Goal: Task Accomplishment & Management: Use online tool/utility

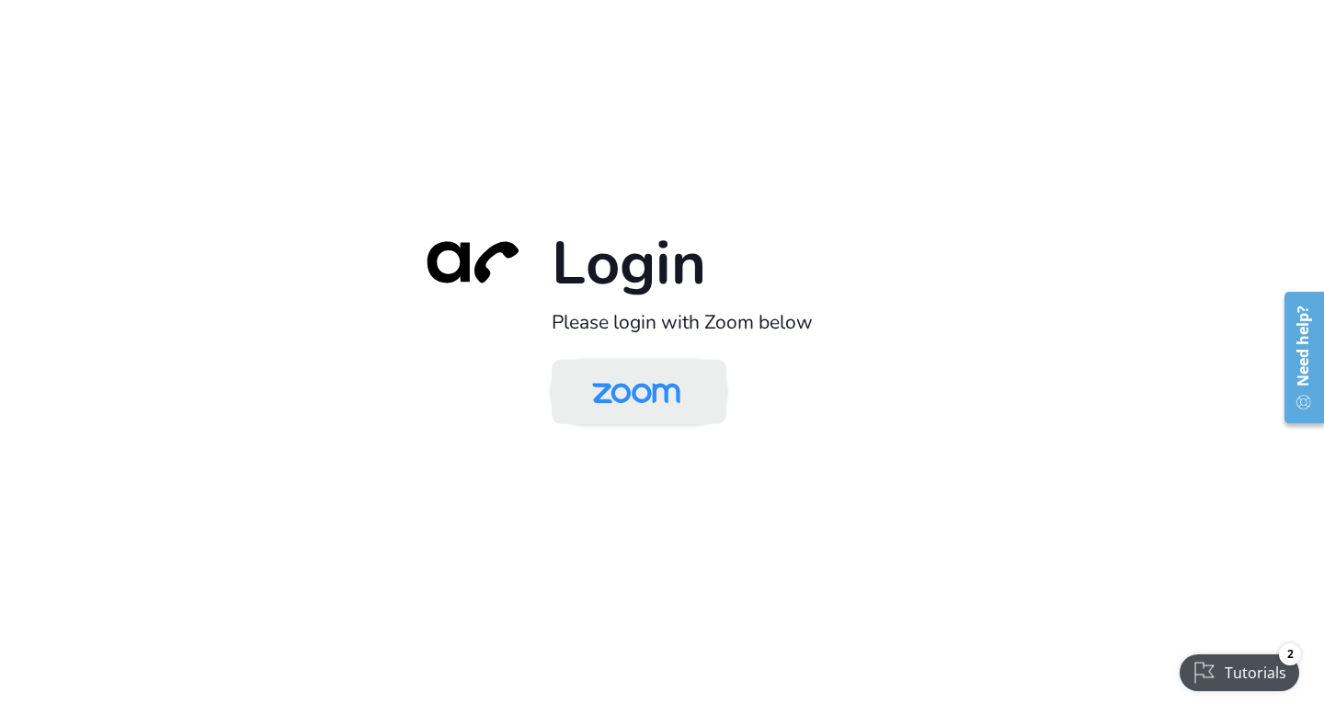
click at [696, 415] on img at bounding box center [636, 393] width 127 height 60
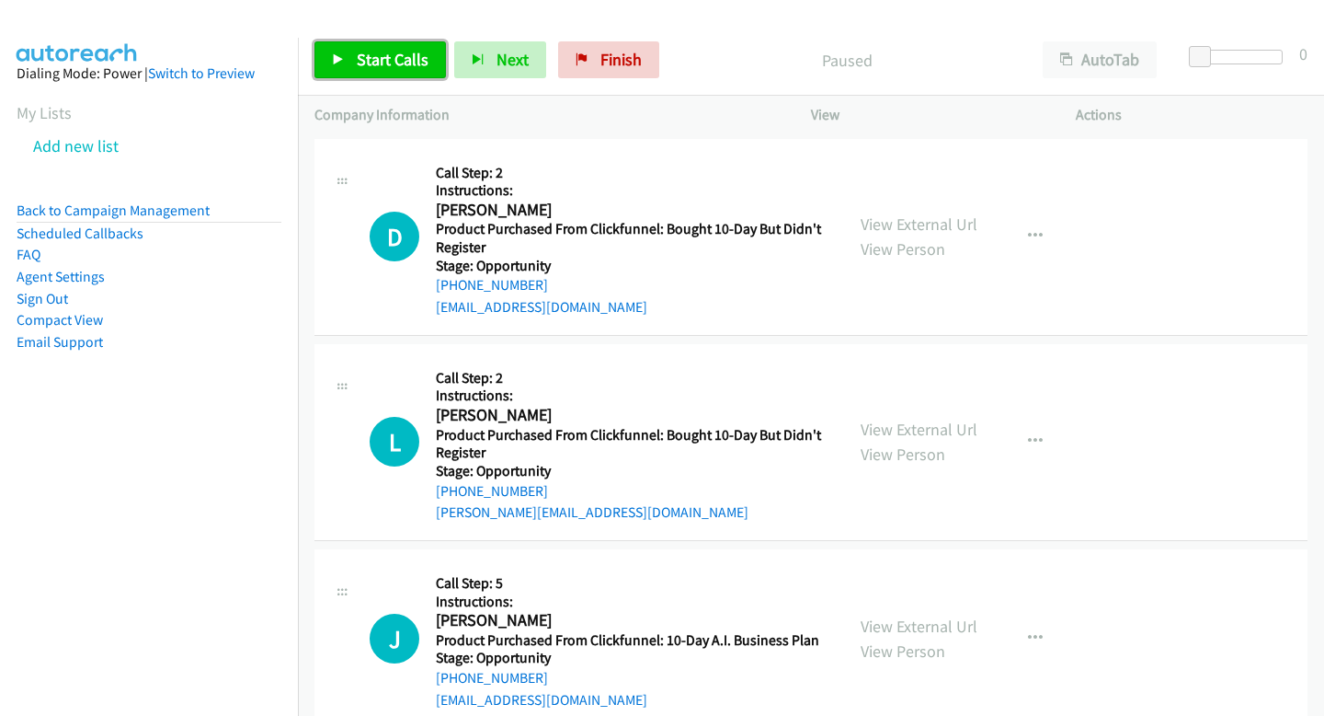
click at [394, 45] on link "Start Calls" at bounding box center [381, 59] width 132 height 37
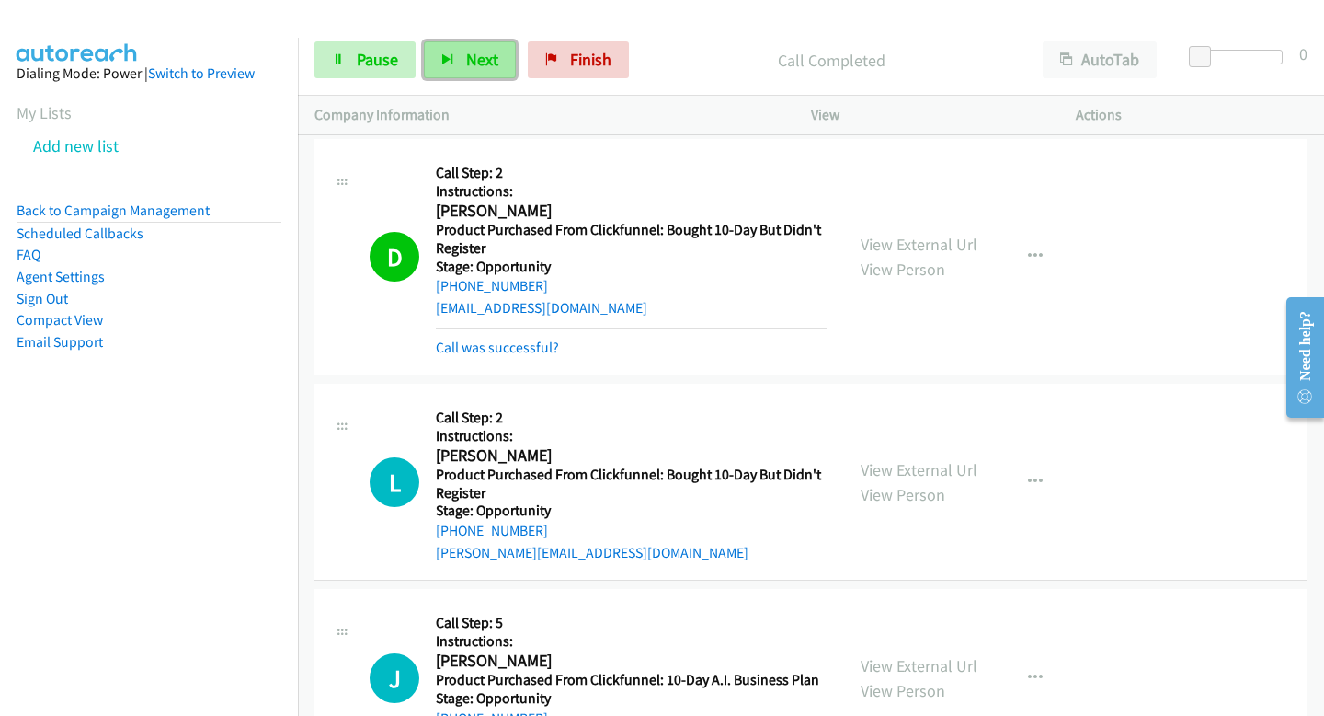
click at [493, 61] on span "Next" at bounding box center [482, 59] width 32 height 21
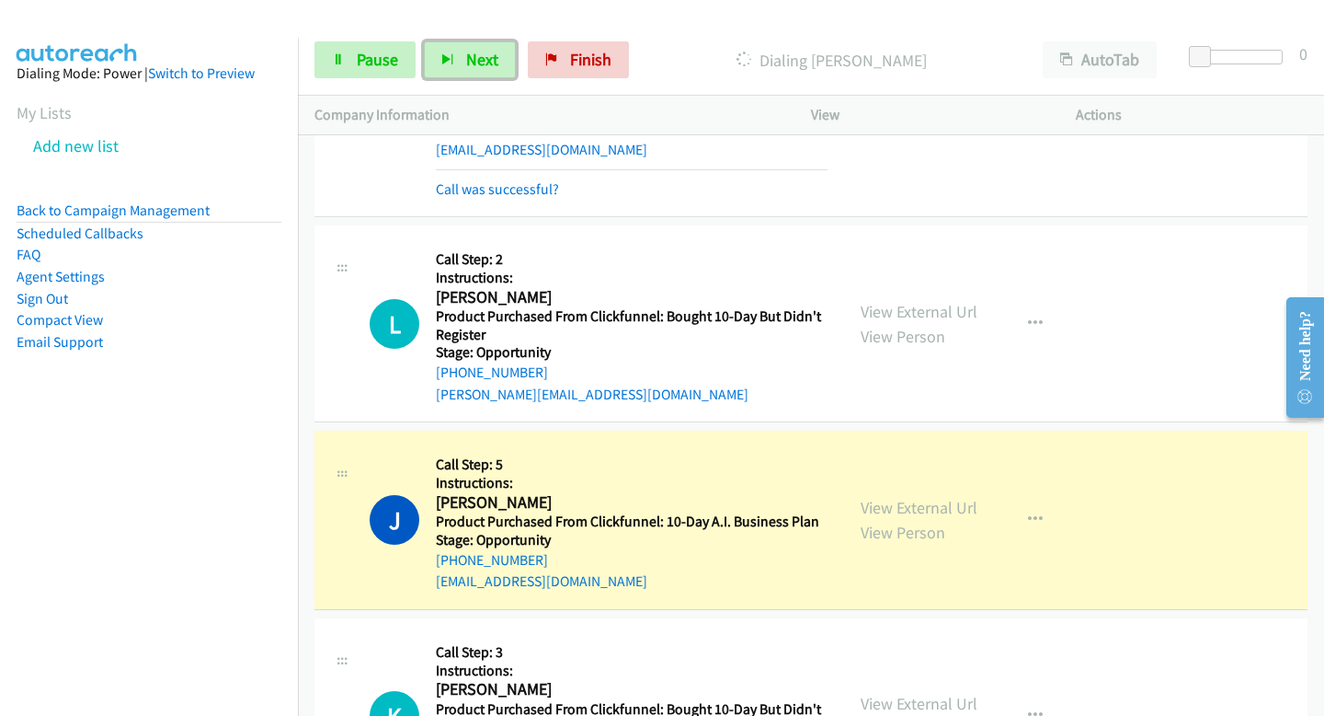
scroll to position [163, 0]
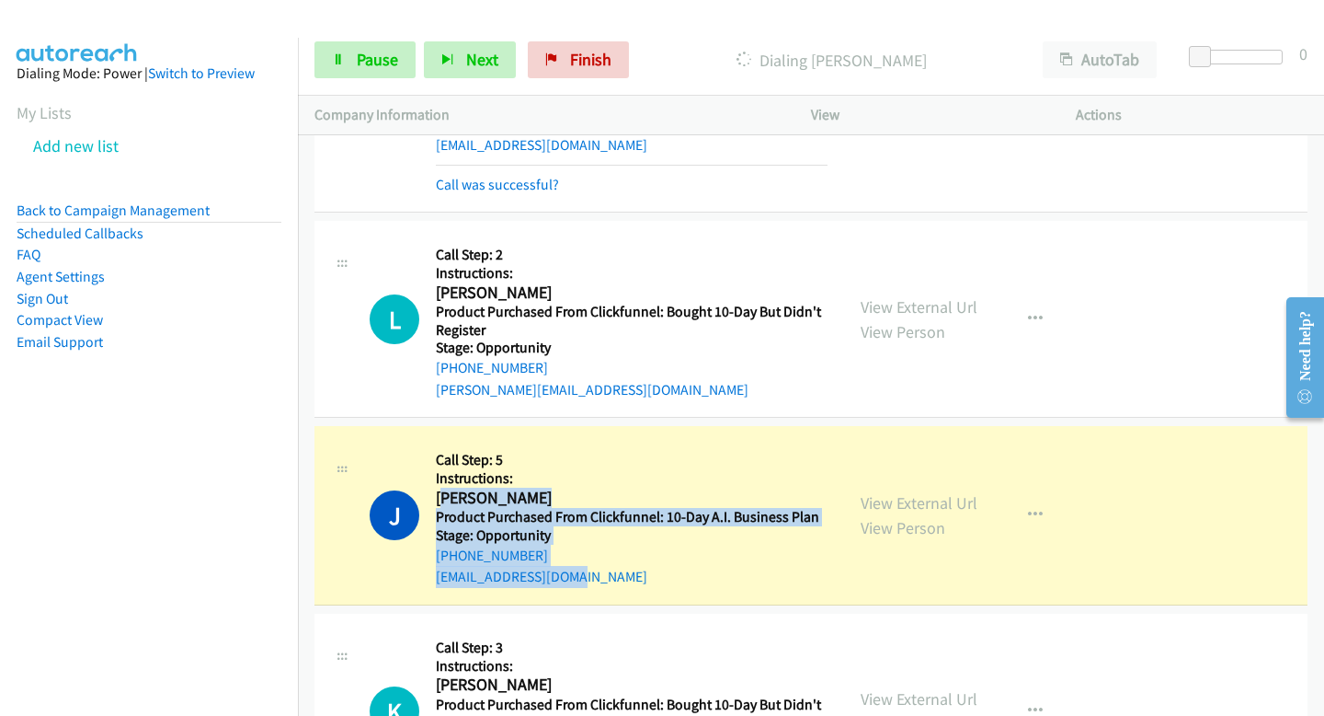
drag, startPoint x: 440, startPoint y: 497, endPoint x: 597, endPoint y: 595, distance: 185.5
click at [597, 595] on div "J Callback Scheduled Call Step: 5 Instructions: Jose Gomez America/Los_Angeles …" at bounding box center [811, 515] width 993 height 179
copy div "ose Gomez America/Los_Angeles Product Purchased From Clickfunnel: 10-Day A.I. B…"
click at [599, 573] on div "gomezjoe23@gmail.com" at bounding box center [632, 577] width 392 height 22
drag, startPoint x: 589, startPoint y: 574, endPoint x: 441, endPoint y: 494, distance: 168.3
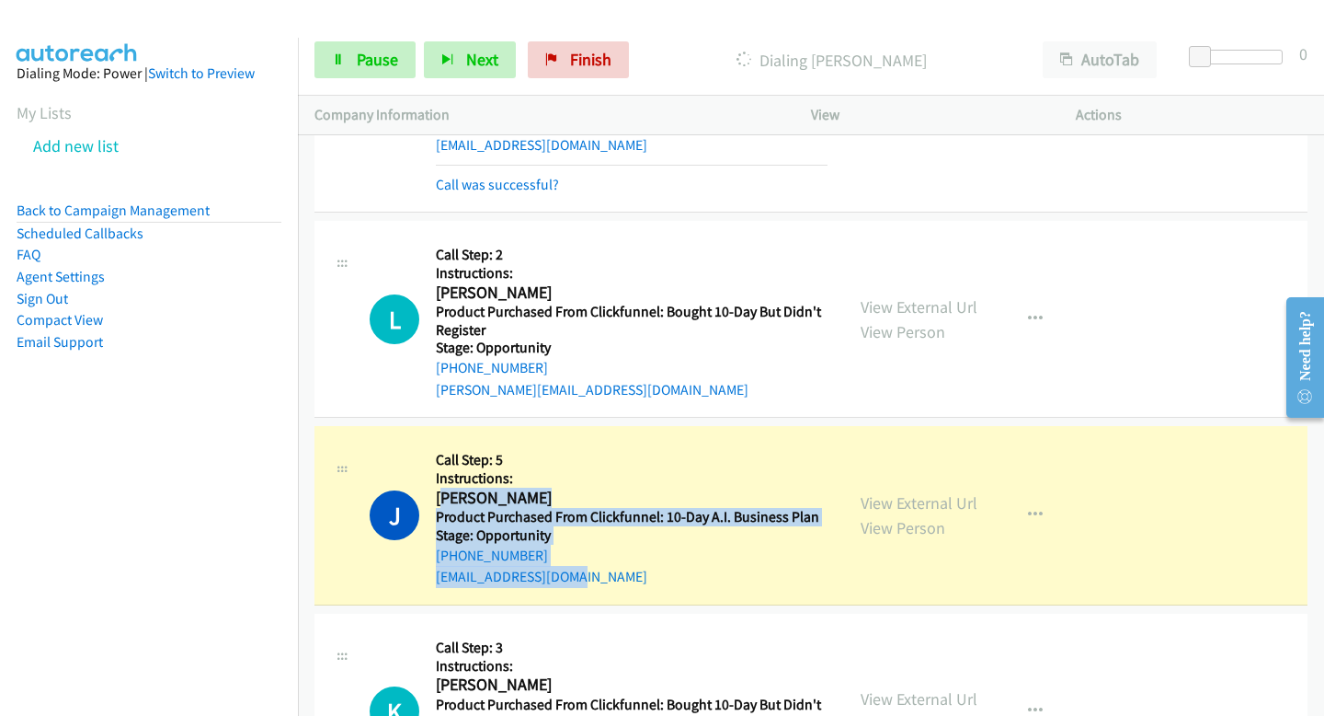
click at [441, 494] on div "Callback Scheduled Call Step: 5 Instructions: Jose Gomez America/Los_Angeles Pr…" at bounding box center [632, 514] width 392 height 145
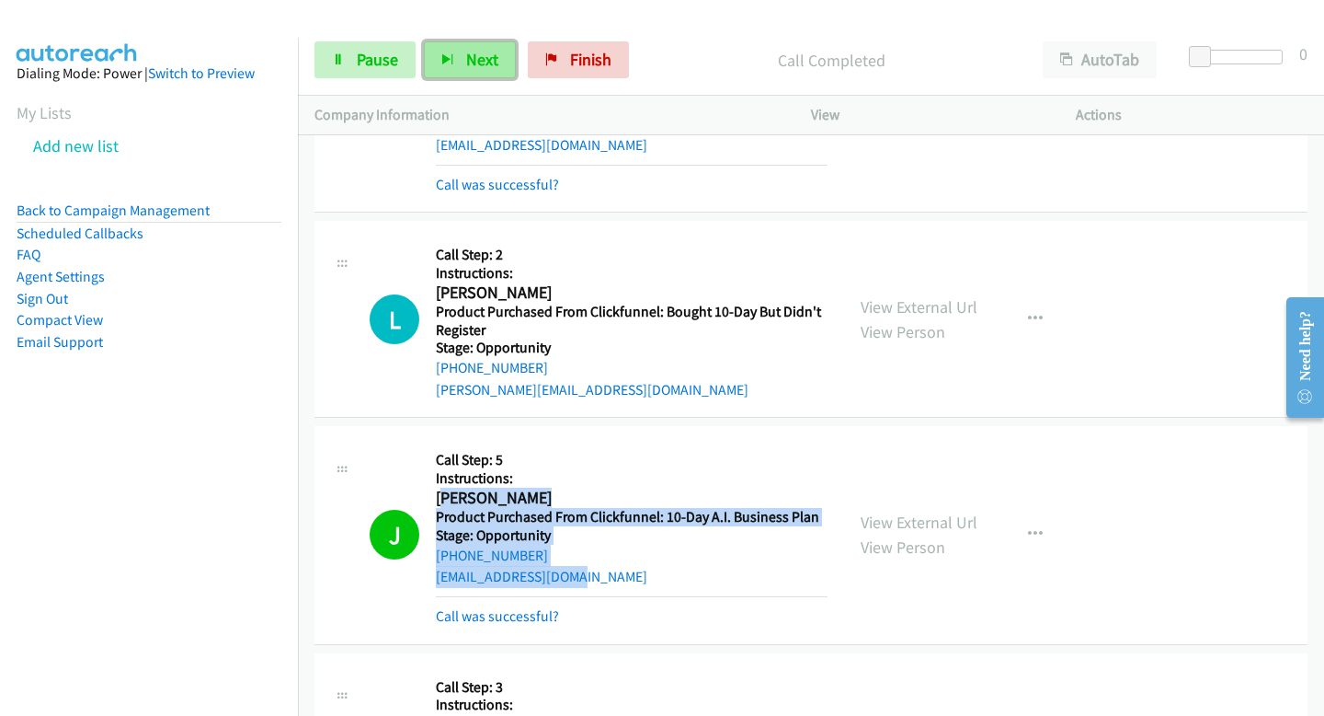
click at [476, 63] on span "Next" at bounding box center [482, 59] width 32 height 21
click at [486, 64] on span "Next" at bounding box center [482, 59] width 32 height 21
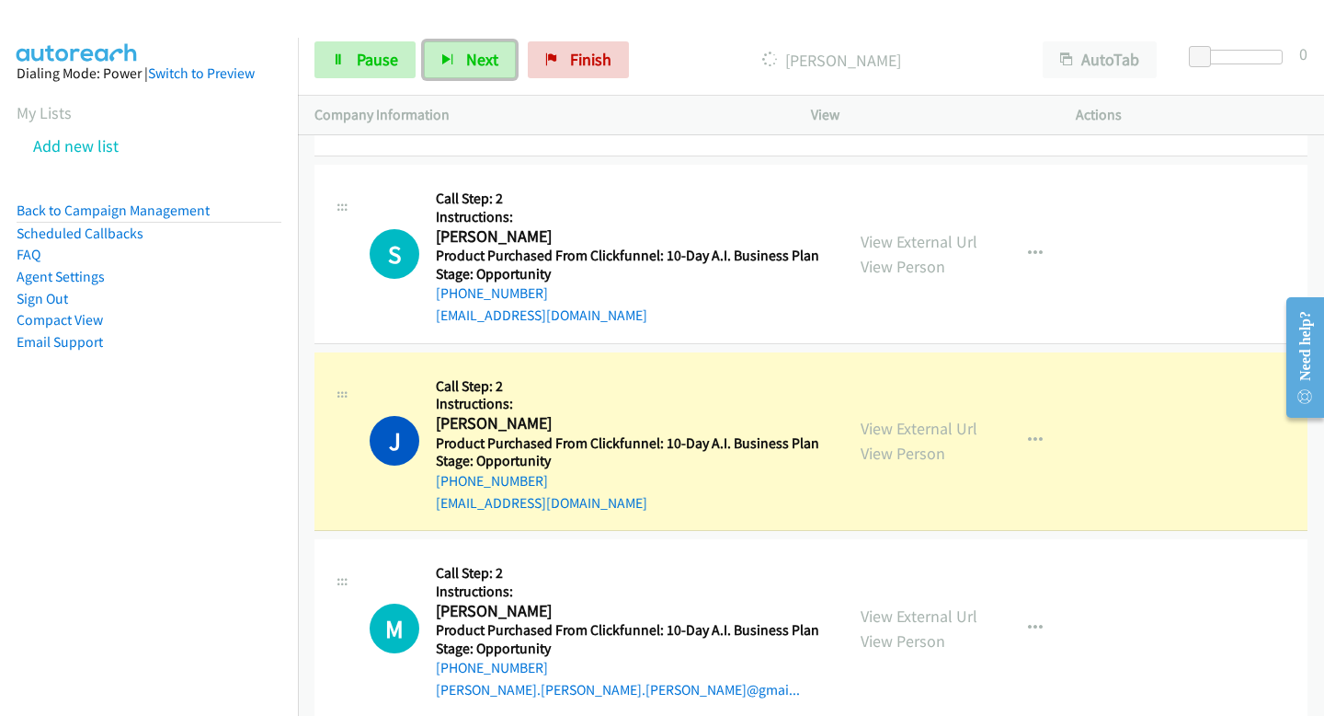
scroll to position [1307, 0]
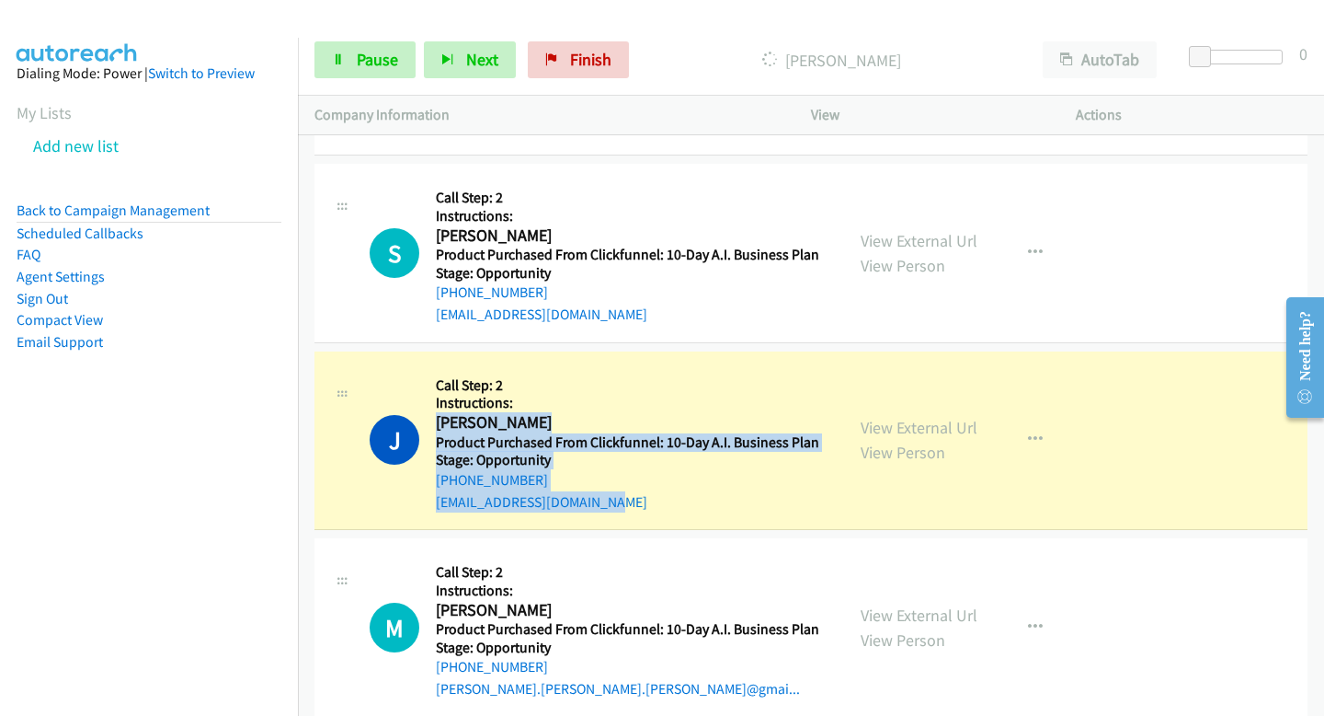
drag, startPoint x: 437, startPoint y: 424, endPoint x: 646, endPoint y: 513, distance: 227.0
click at [646, 513] on div "J Callback Scheduled Call Step: 2 Instructions: James Peseller America/New_York…" at bounding box center [811, 440] width 993 height 179
copy div "James Peseller America/New_York Product Purchased From Clickfunnel: 10-Day A.I.…"
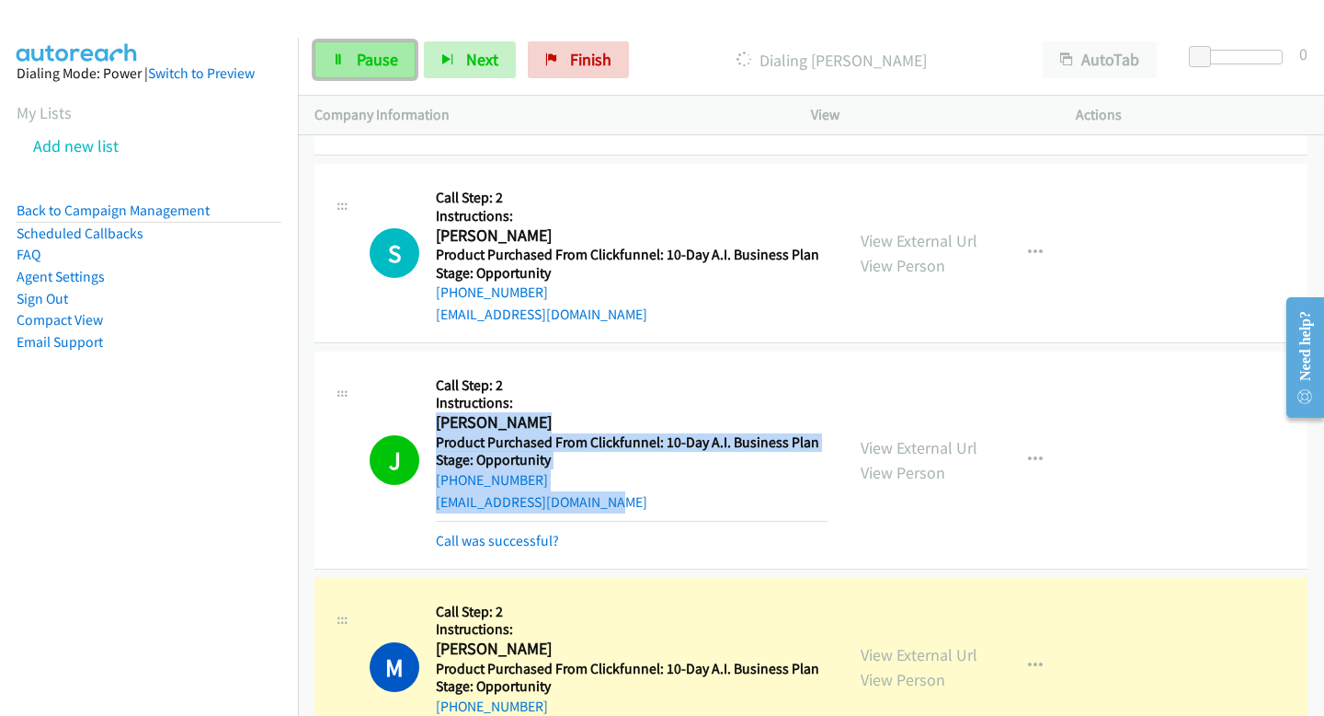
click at [381, 49] on span "Pause" at bounding box center [377, 59] width 41 height 21
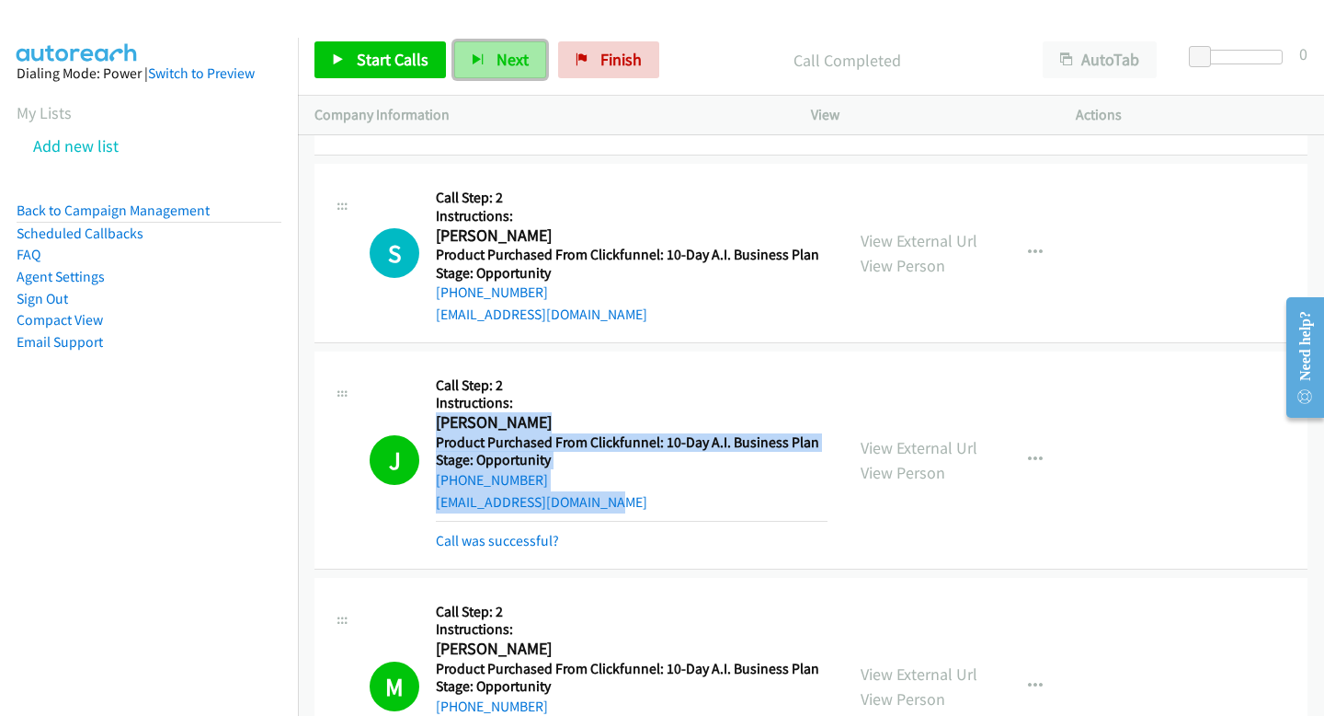
click at [478, 65] on icon "button" at bounding box center [478, 60] width 13 height 13
click at [559, 480] on div "+1 201-650-3663" at bounding box center [632, 480] width 392 height 22
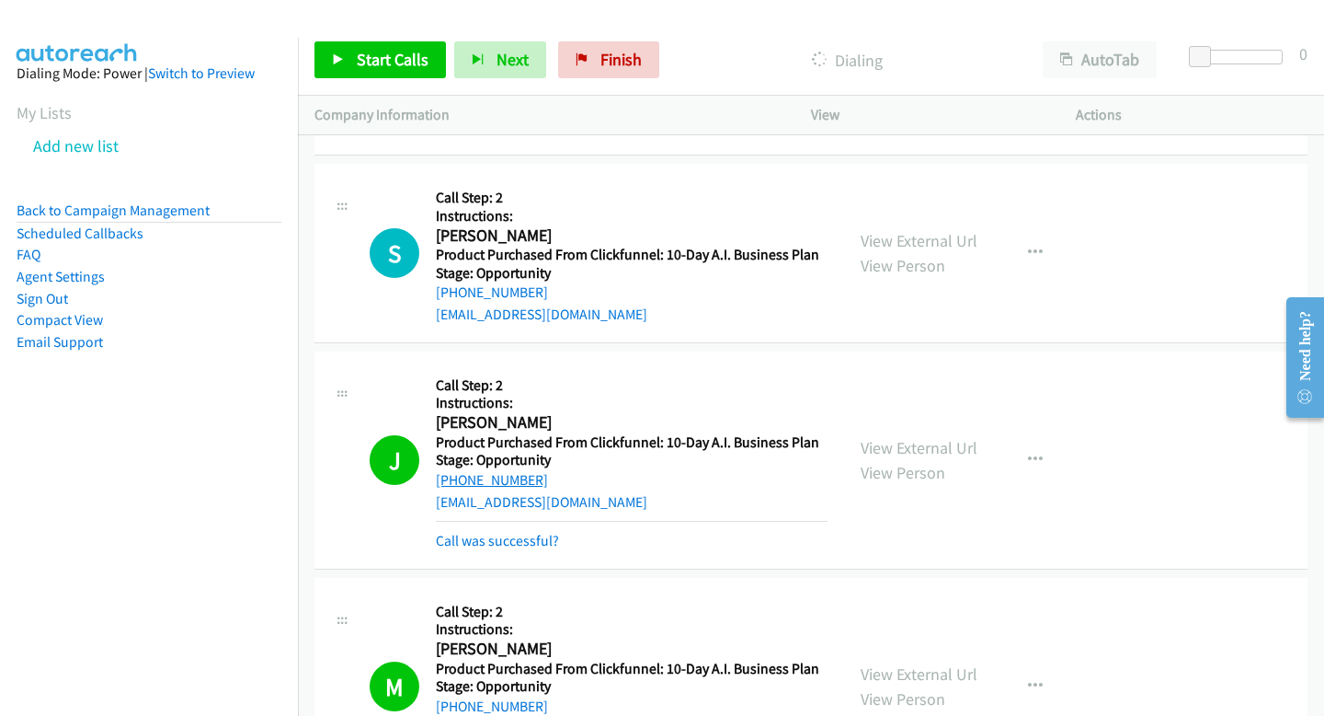
drag, startPoint x: 559, startPoint y: 480, endPoint x: 453, endPoint y: 479, distance: 106.7
click at [453, 479] on div "+1 201-650-3663" at bounding box center [632, 480] width 392 height 22
copy link "201-650-3663"
click at [414, 53] on span "Start Calls" at bounding box center [393, 59] width 72 height 21
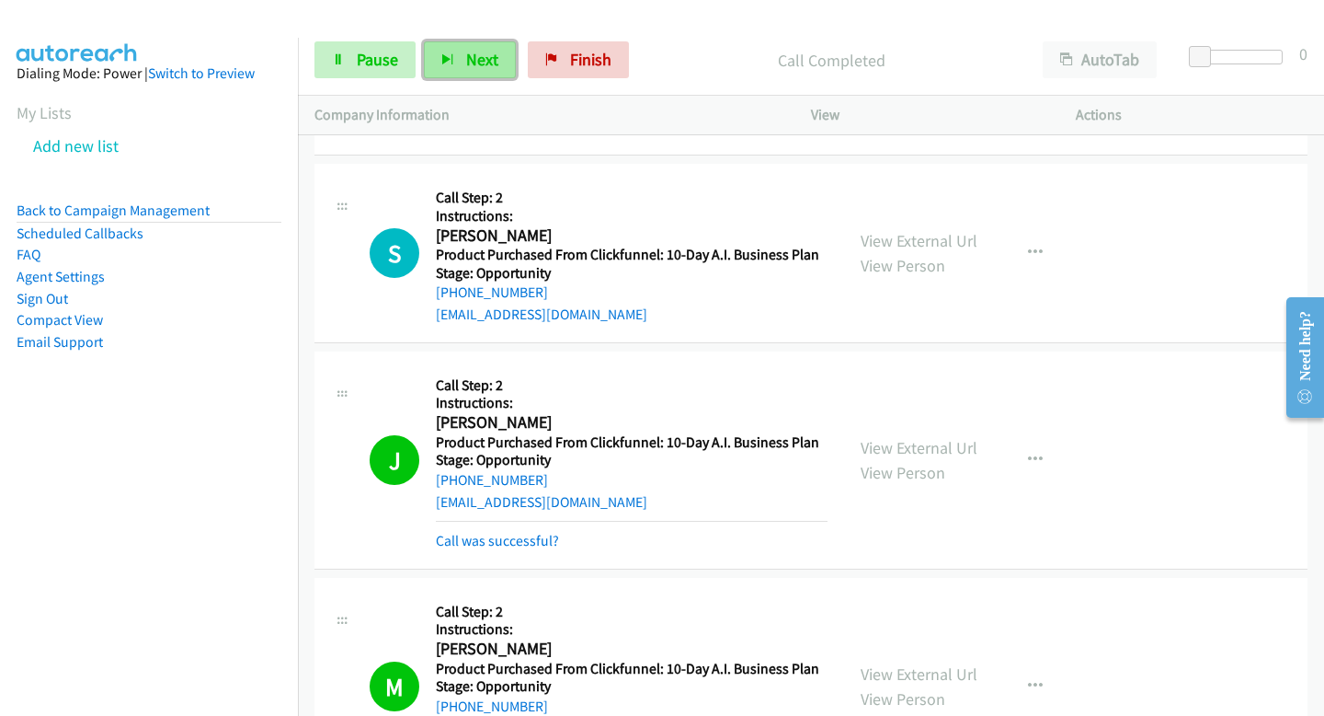
click at [473, 51] on span "Next" at bounding box center [482, 59] width 32 height 21
click at [442, 59] on icon "button" at bounding box center [447, 60] width 13 height 13
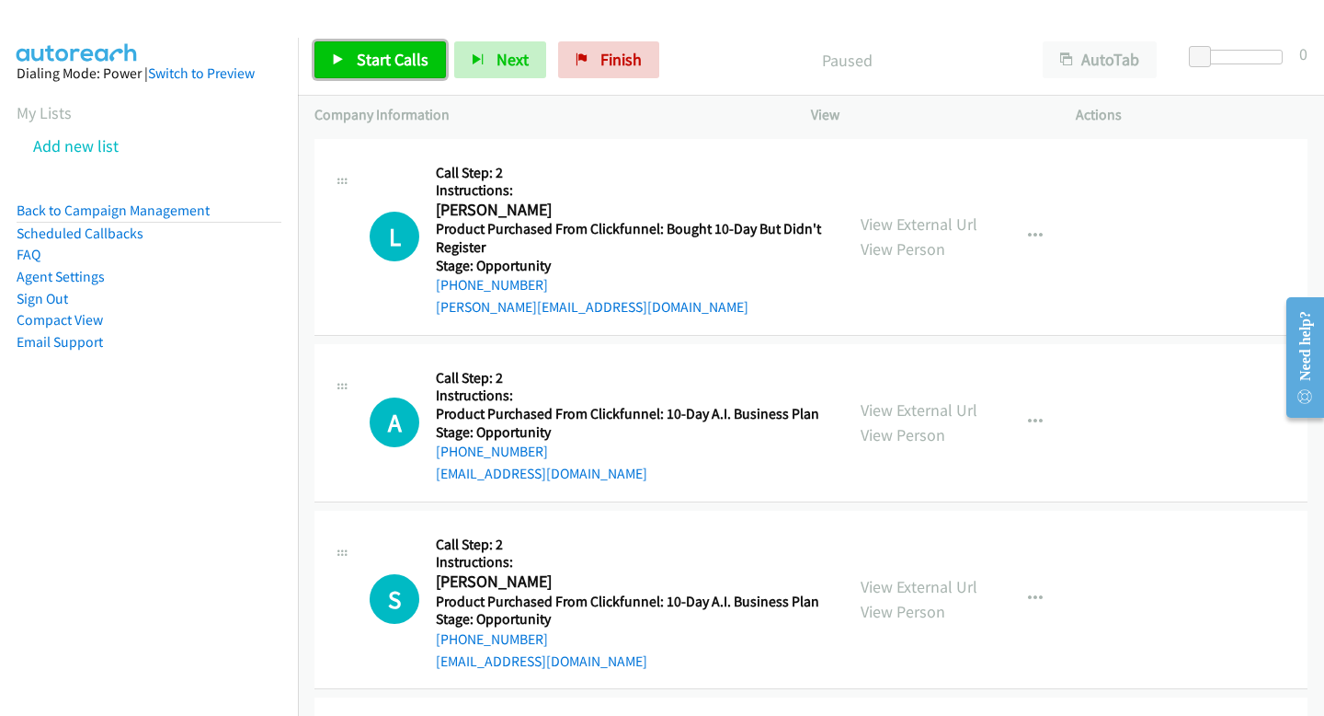
click at [336, 54] on icon at bounding box center [338, 60] width 13 height 13
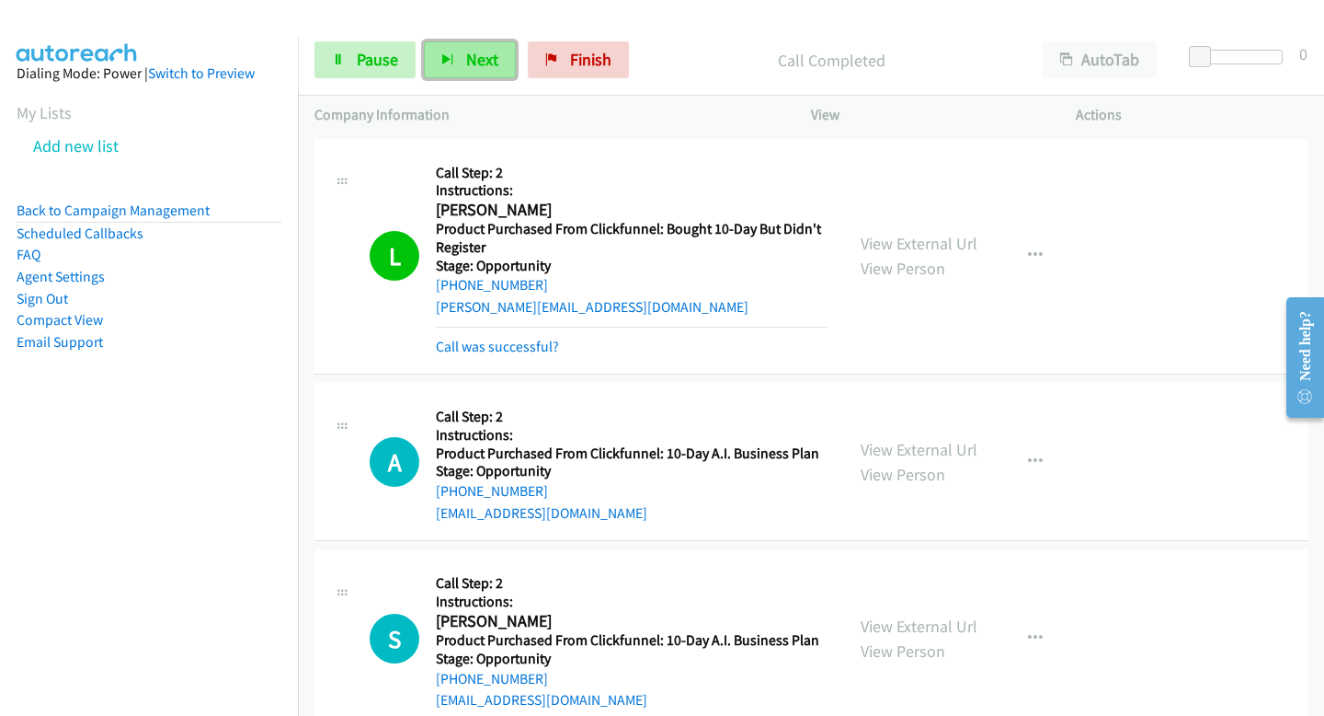
click at [455, 66] on button "Next" at bounding box center [470, 59] width 92 height 37
click at [484, 71] on button "Next" at bounding box center [470, 59] width 92 height 37
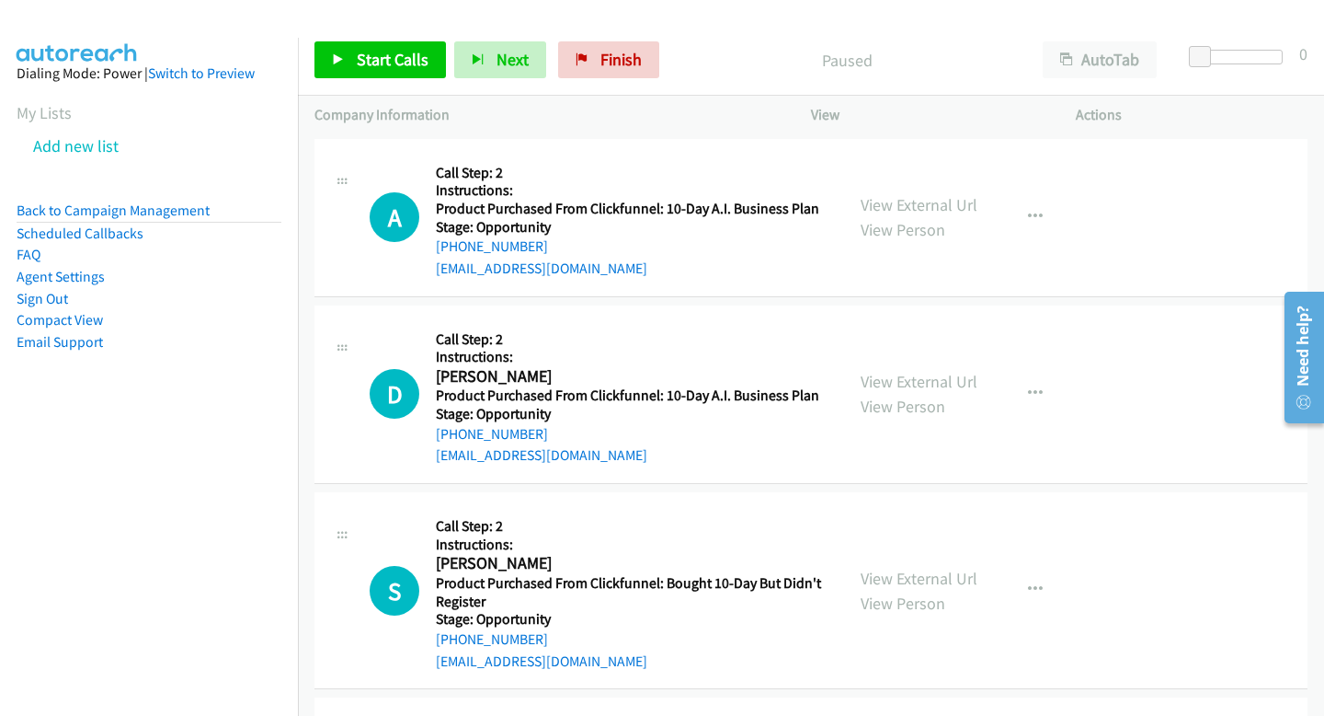
click at [352, 88] on div "Start Calls Pause Next Finish Paused AutoTab AutoTab 0" at bounding box center [811, 60] width 1026 height 71
click at [350, 66] on link "Start Calls" at bounding box center [381, 59] width 132 height 37
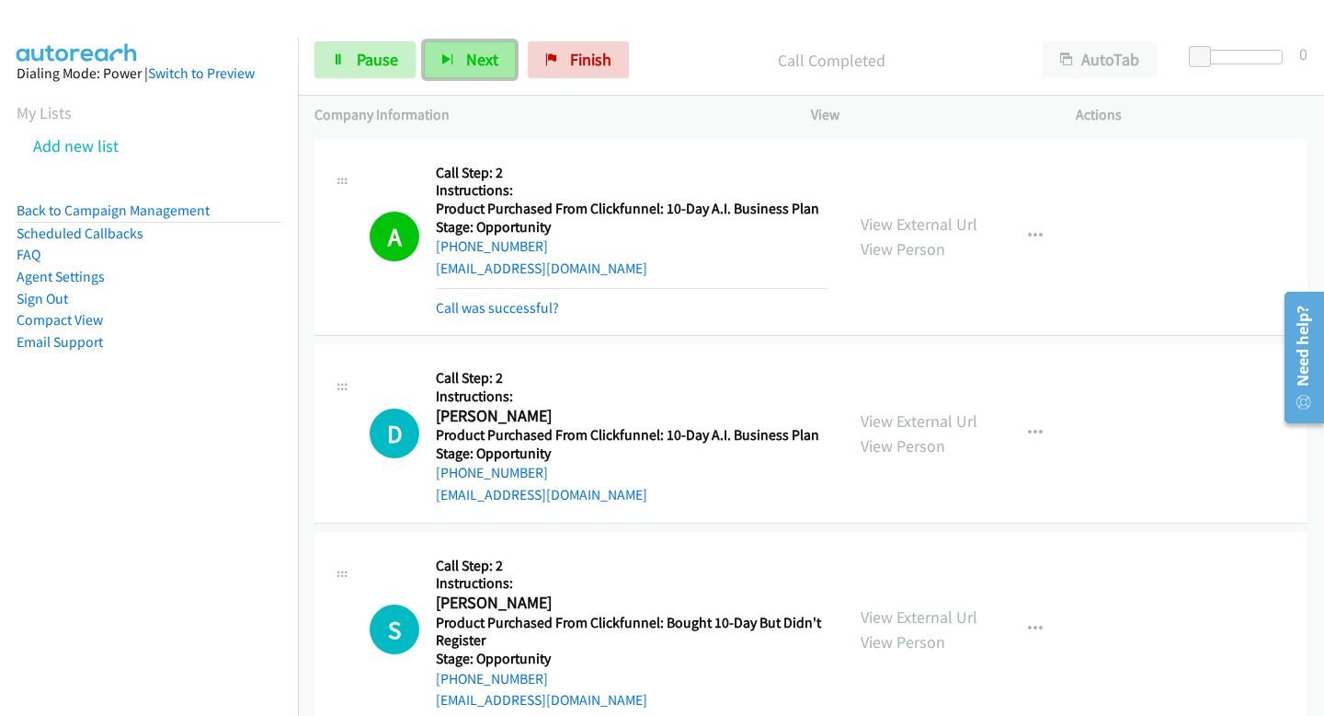
click at [448, 54] on icon "button" at bounding box center [447, 60] width 13 height 13
click at [450, 54] on icon "button" at bounding box center [447, 60] width 13 height 13
click at [468, 64] on span "Next" at bounding box center [482, 59] width 32 height 21
click at [480, 62] on span "Next" at bounding box center [482, 59] width 32 height 21
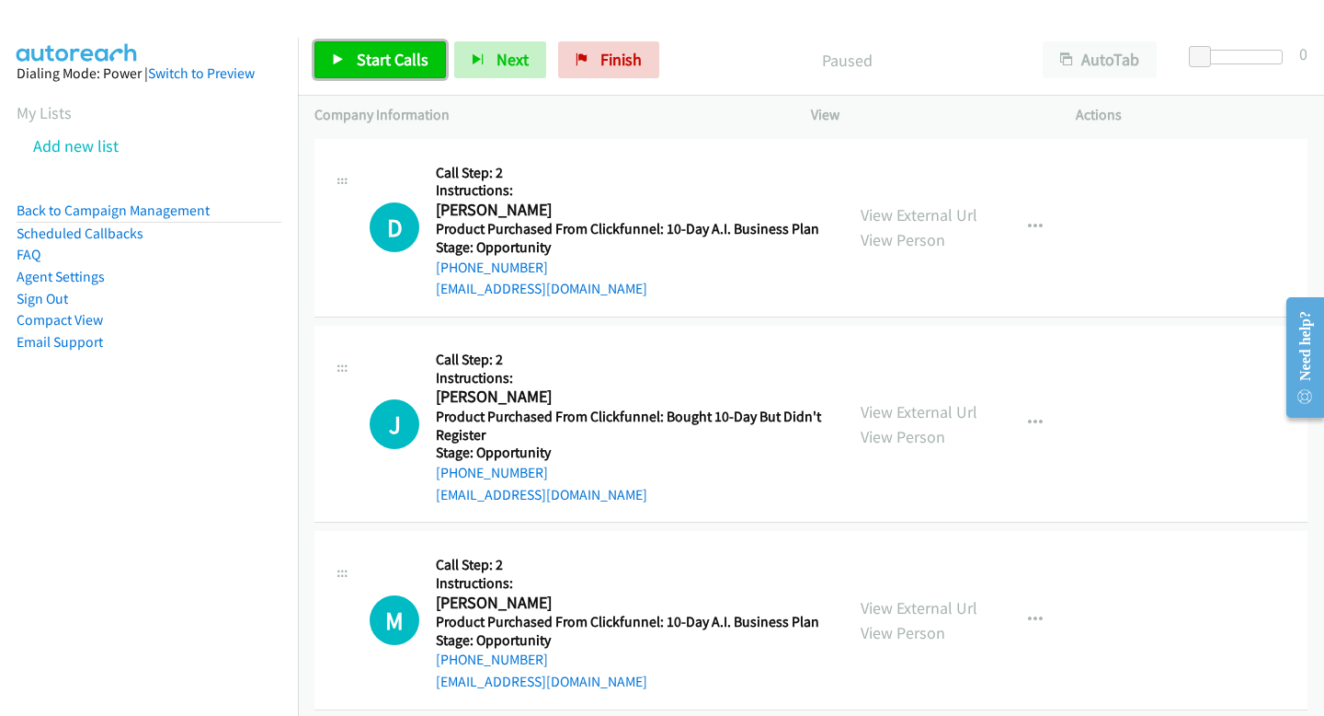
click at [395, 67] on span "Start Calls" at bounding box center [393, 59] width 72 height 21
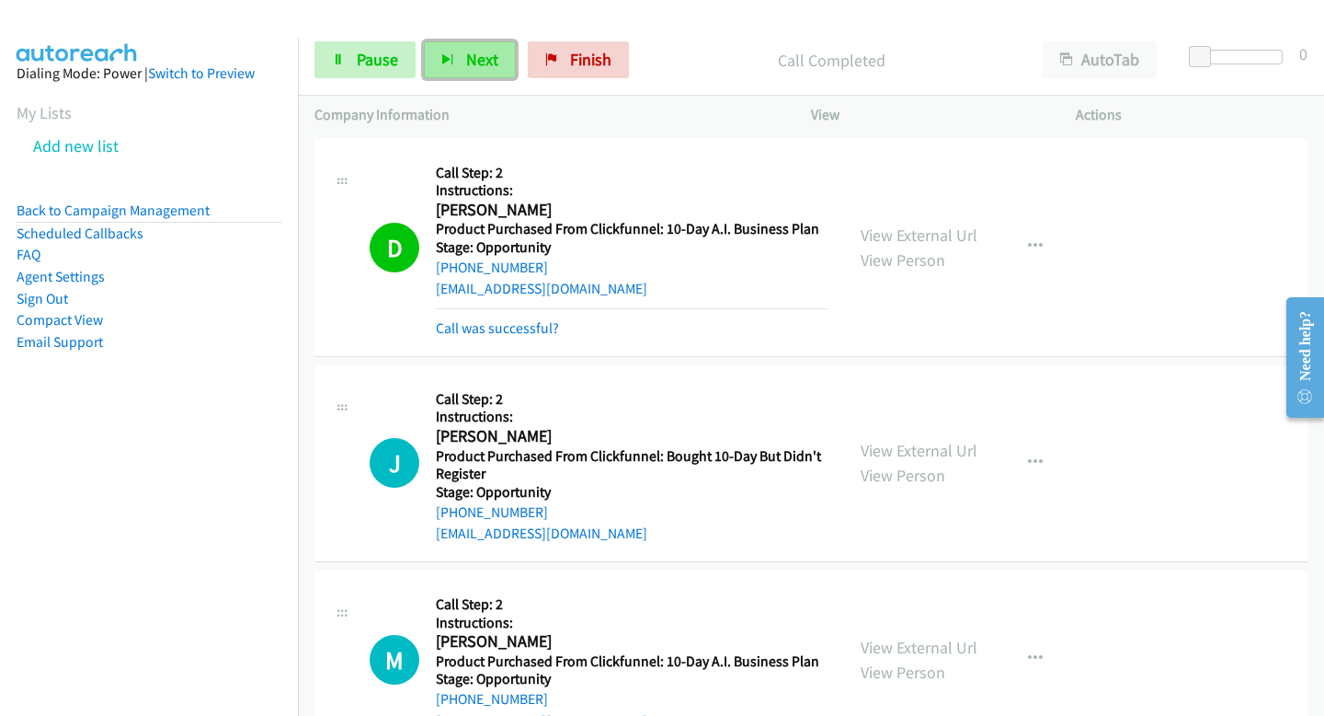
click at [473, 61] on span "Next" at bounding box center [482, 59] width 32 height 21
click at [452, 69] on button "Next" at bounding box center [470, 59] width 92 height 37
click at [490, 59] on span "Next" at bounding box center [482, 59] width 32 height 21
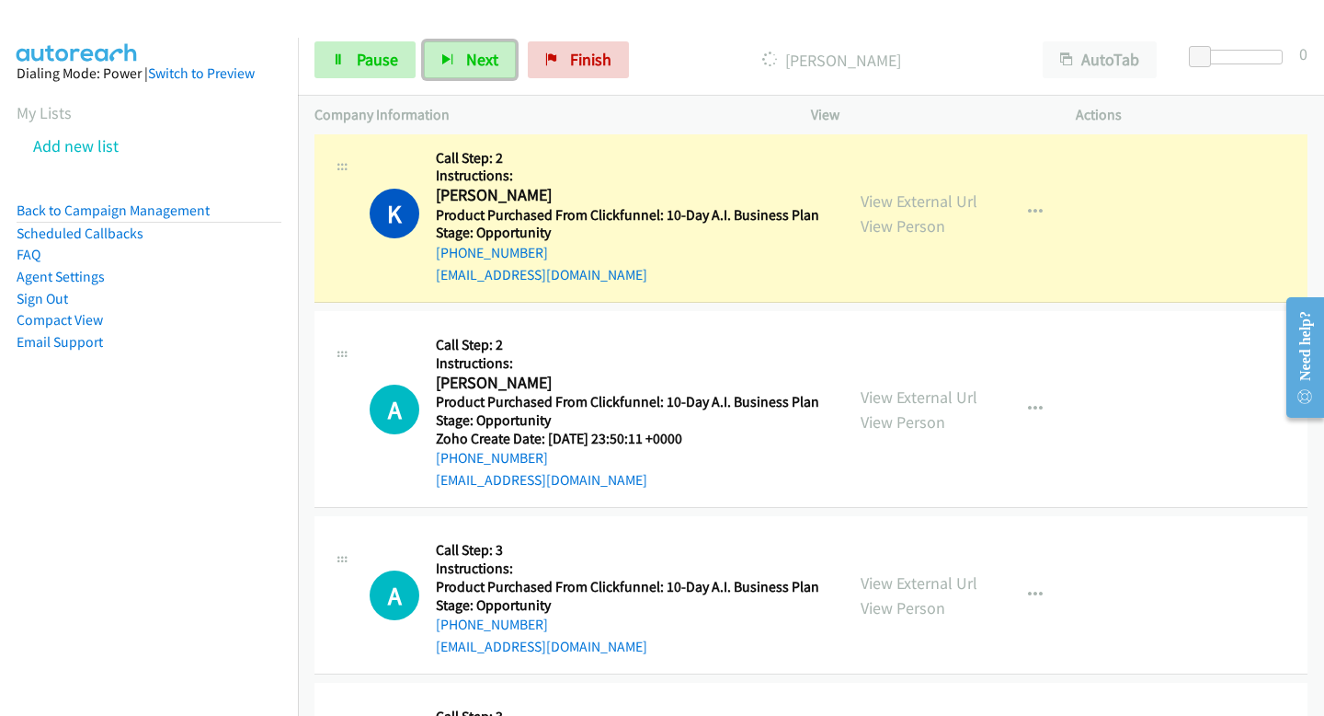
scroll to position [1292, 0]
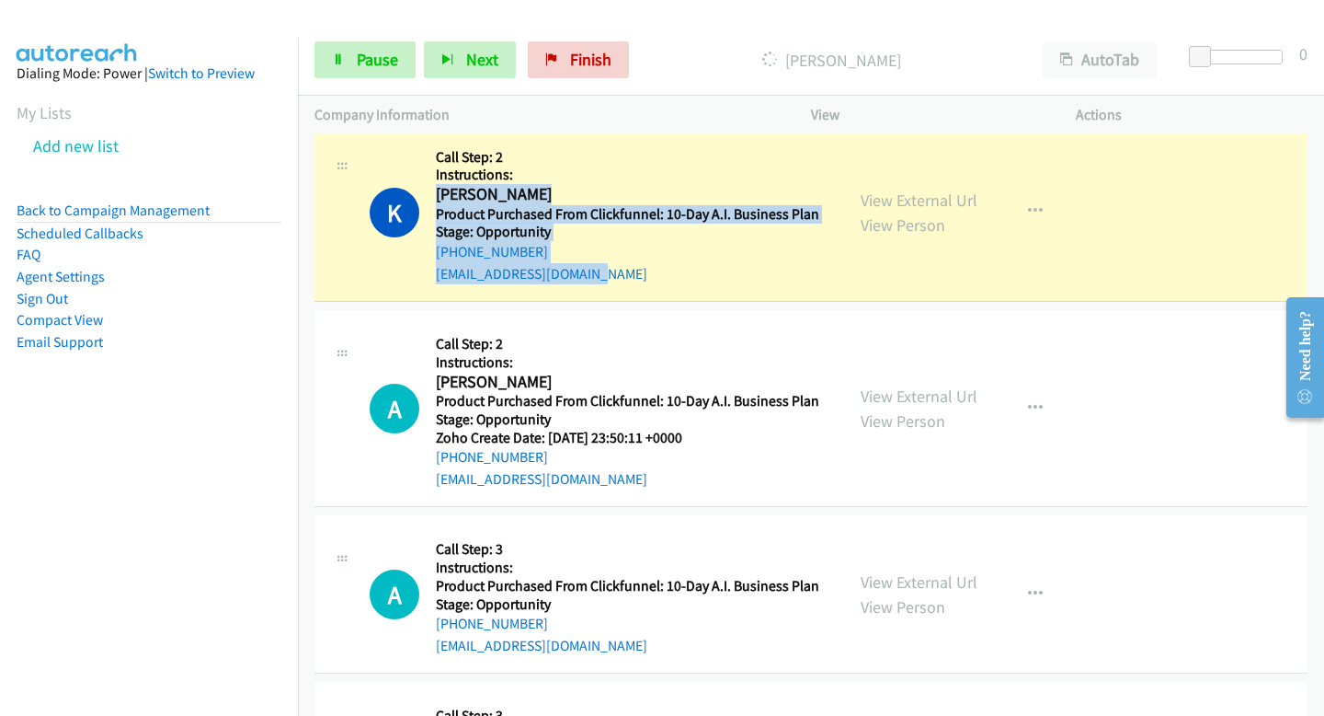
drag, startPoint x: 435, startPoint y: 191, endPoint x: 607, endPoint y: 269, distance: 188.9
click at [607, 269] on div "Callback Scheduled Call Step: 2 Instructions: Kyara Loya America/New_York Produ…" at bounding box center [632, 212] width 392 height 145
copy div "Kyara Loya America/New_York Product Purchased From Clickfunnel: 10-Day A.I. Bus…"
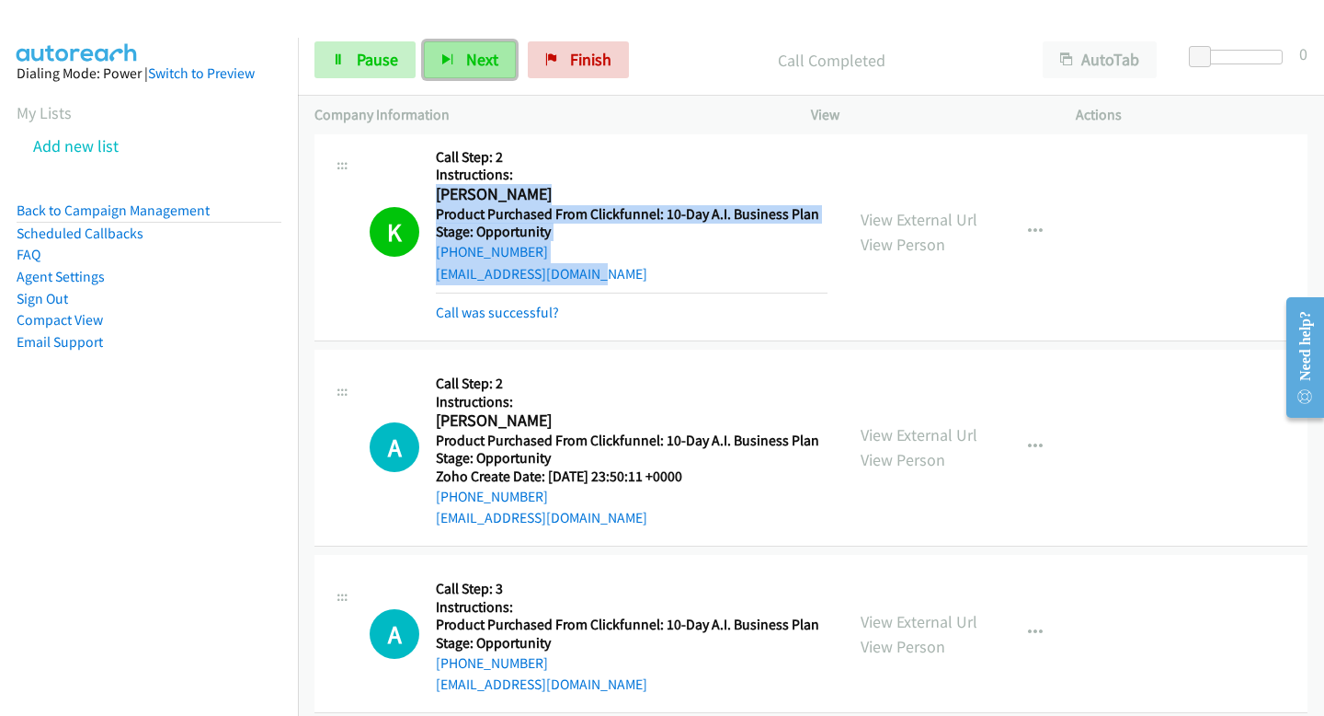
click at [471, 45] on button "Next" at bounding box center [470, 59] width 92 height 37
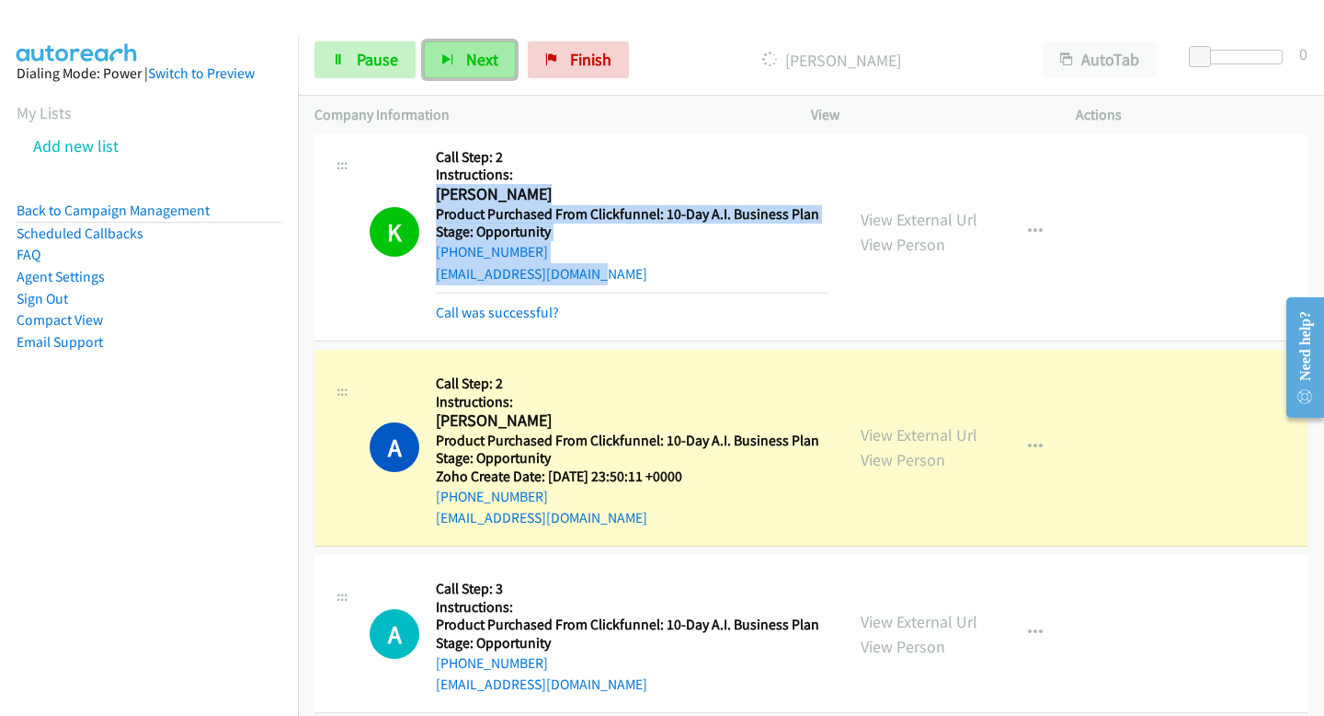
click at [481, 66] on span "Next" at bounding box center [482, 59] width 32 height 21
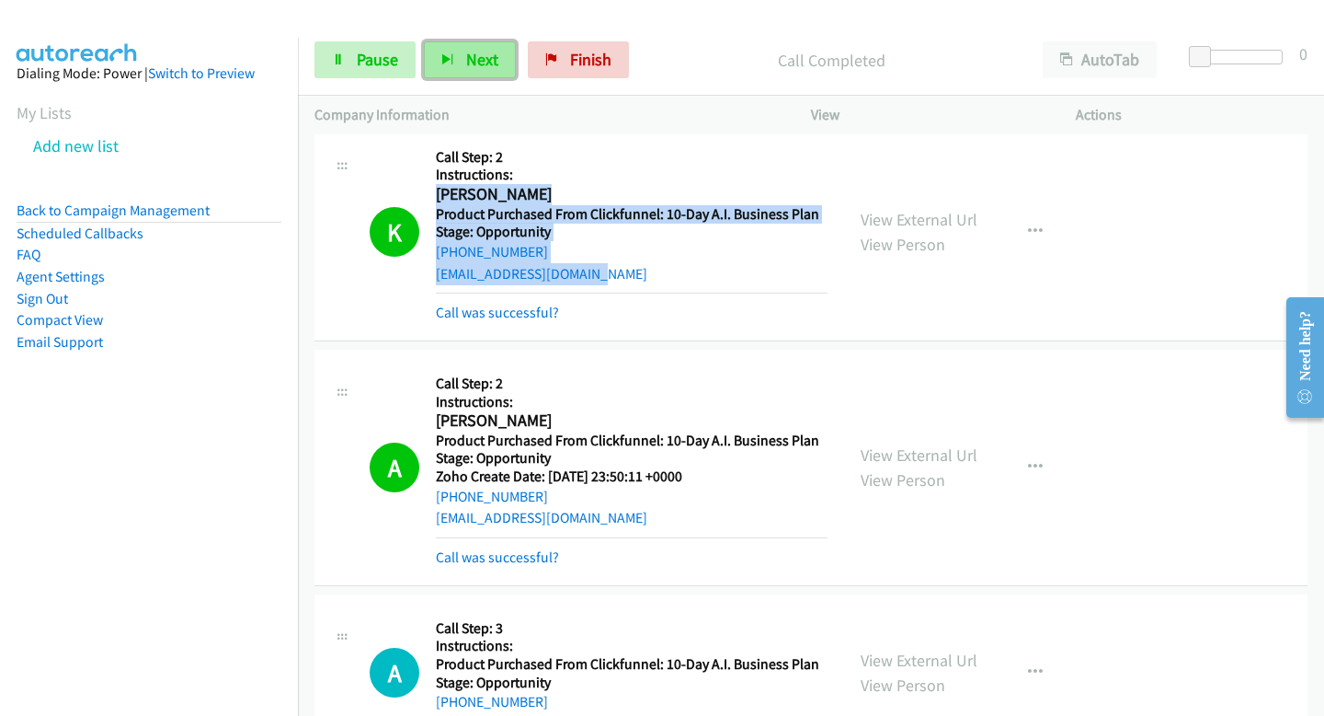
click at [487, 61] on span "Next" at bounding box center [482, 59] width 32 height 21
click at [498, 69] on button "Next" at bounding box center [470, 59] width 92 height 37
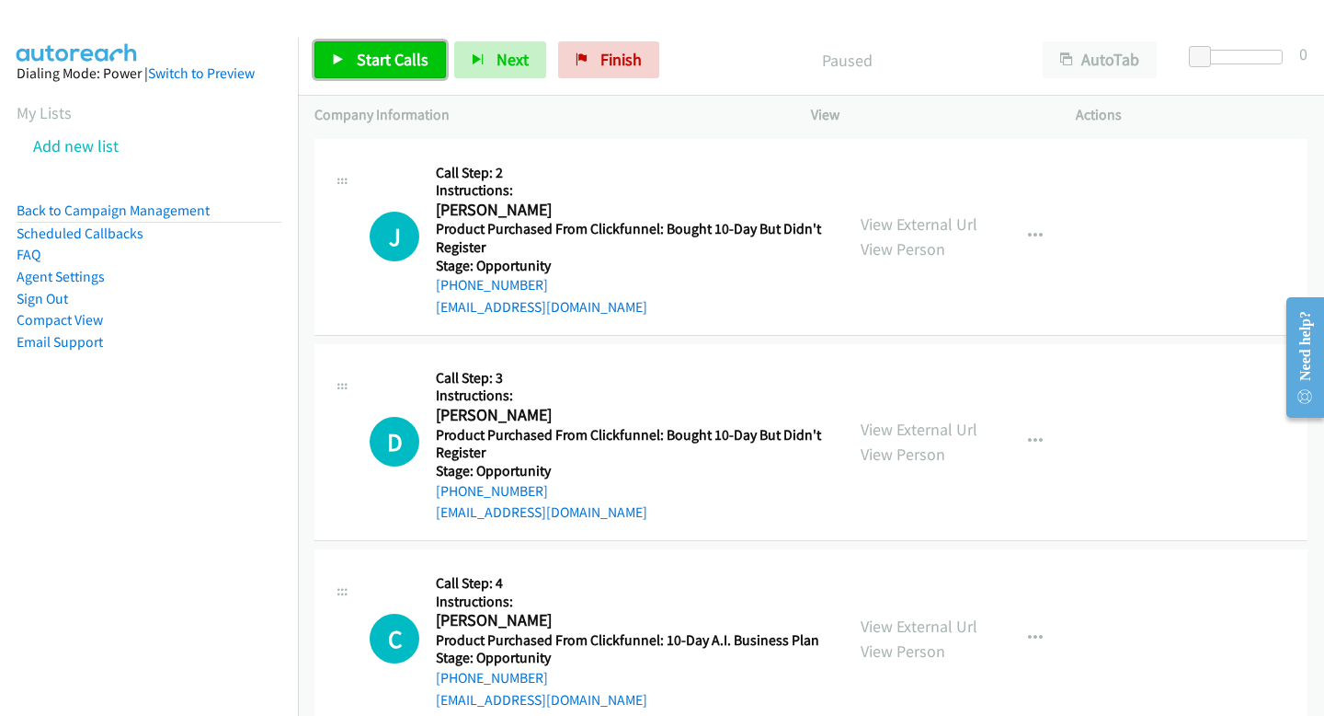
click at [368, 52] on span "Start Calls" at bounding box center [393, 59] width 72 height 21
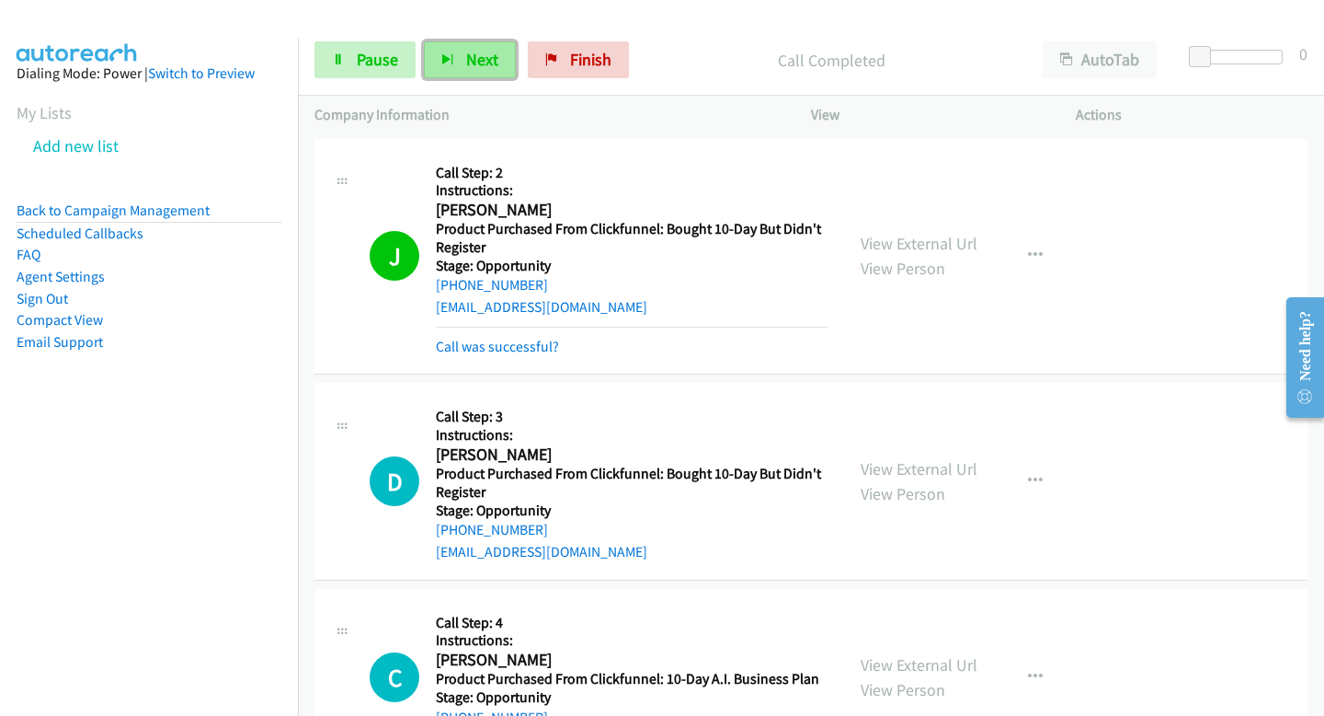
click at [454, 44] on button "Next" at bounding box center [470, 59] width 92 height 37
click at [460, 59] on button "Next" at bounding box center [470, 59] width 92 height 37
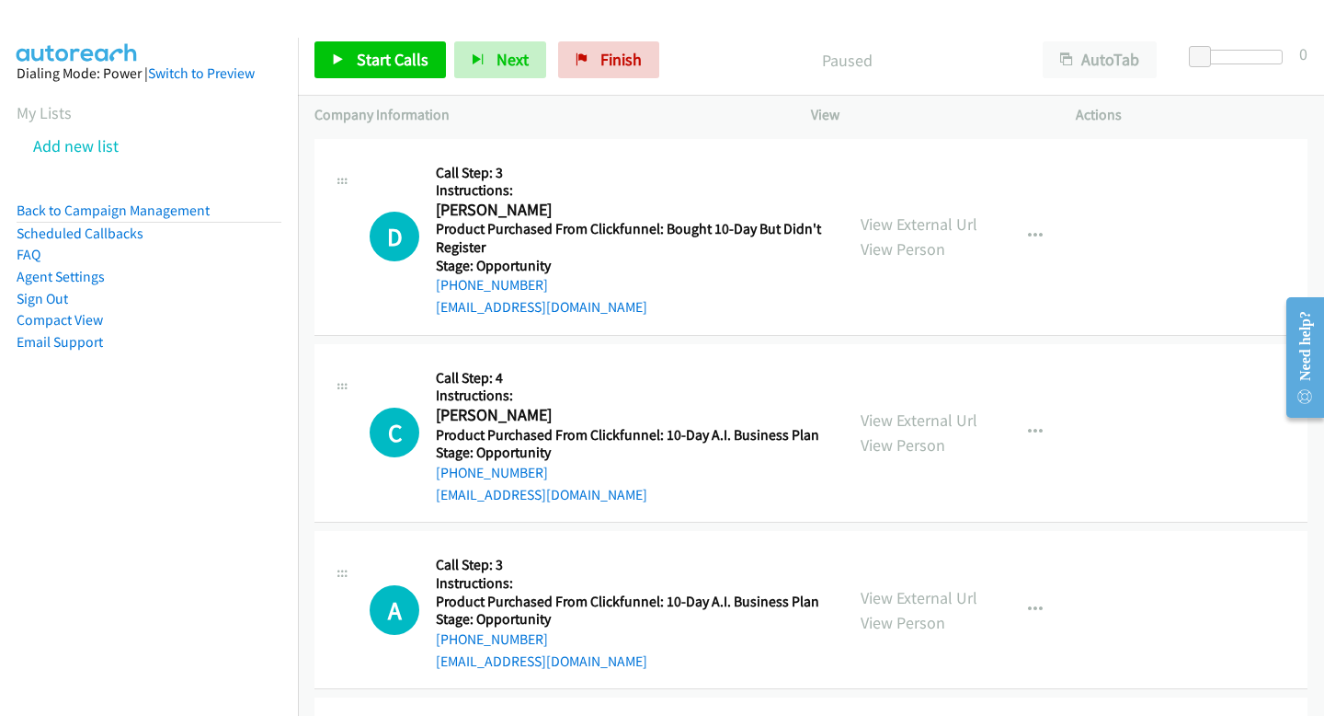
click at [362, 85] on div "Start Calls Pause Next Finish Paused AutoTab AutoTab 0" at bounding box center [811, 60] width 1026 height 71
click at [362, 67] on span "Start Calls" at bounding box center [393, 59] width 72 height 21
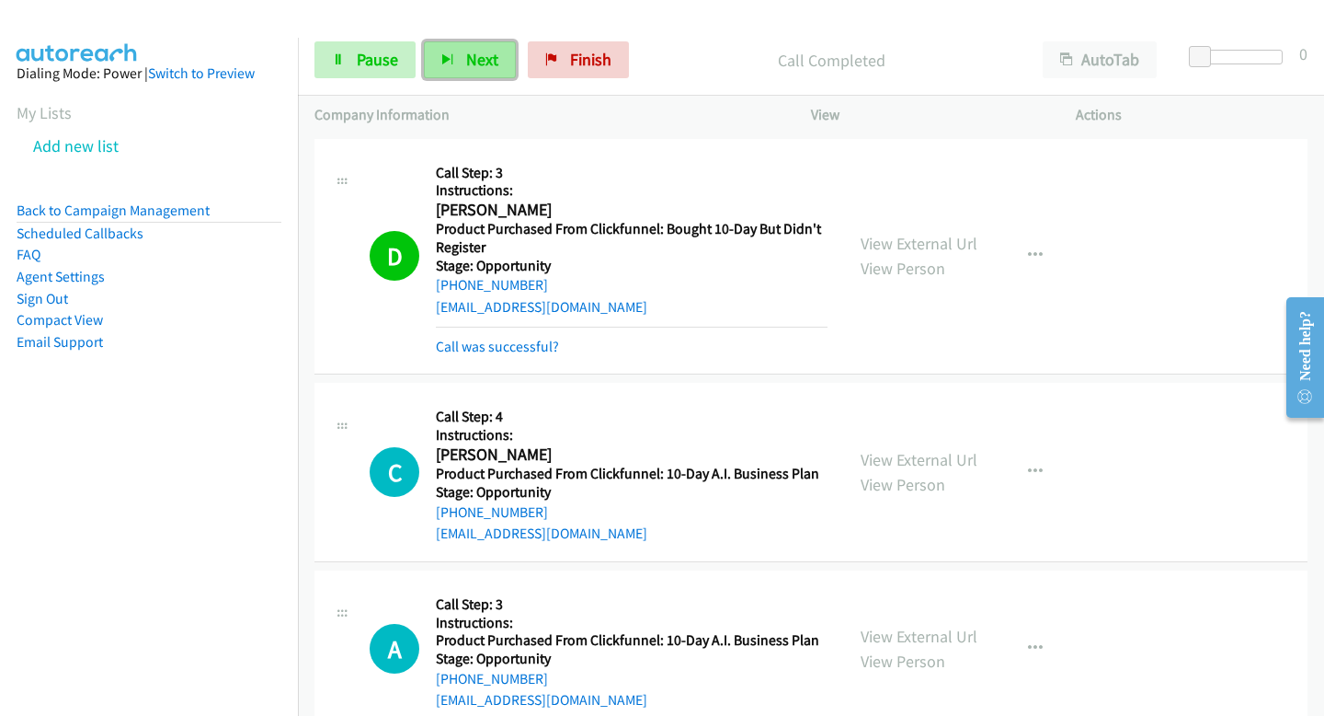
click at [452, 47] on button "Next" at bounding box center [470, 59] width 92 height 37
click at [445, 63] on icon "button" at bounding box center [447, 60] width 13 height 13
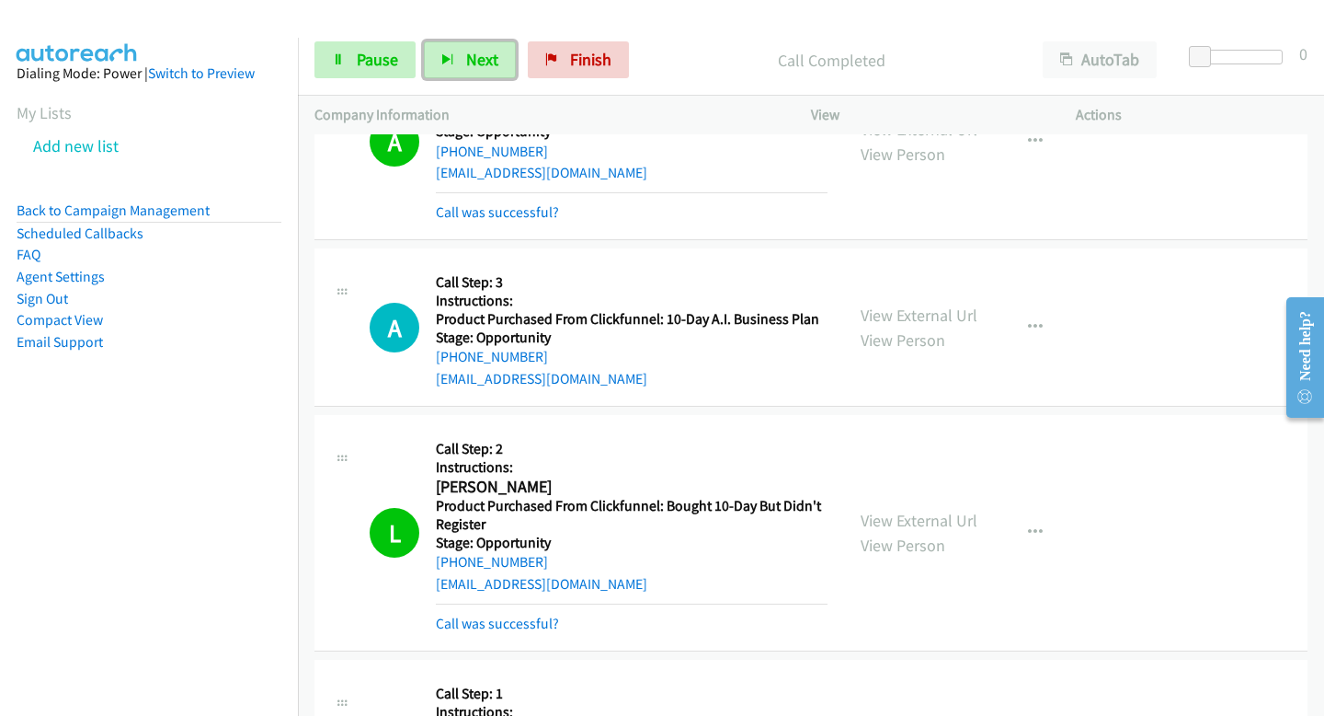
scroll to position [599, 0]
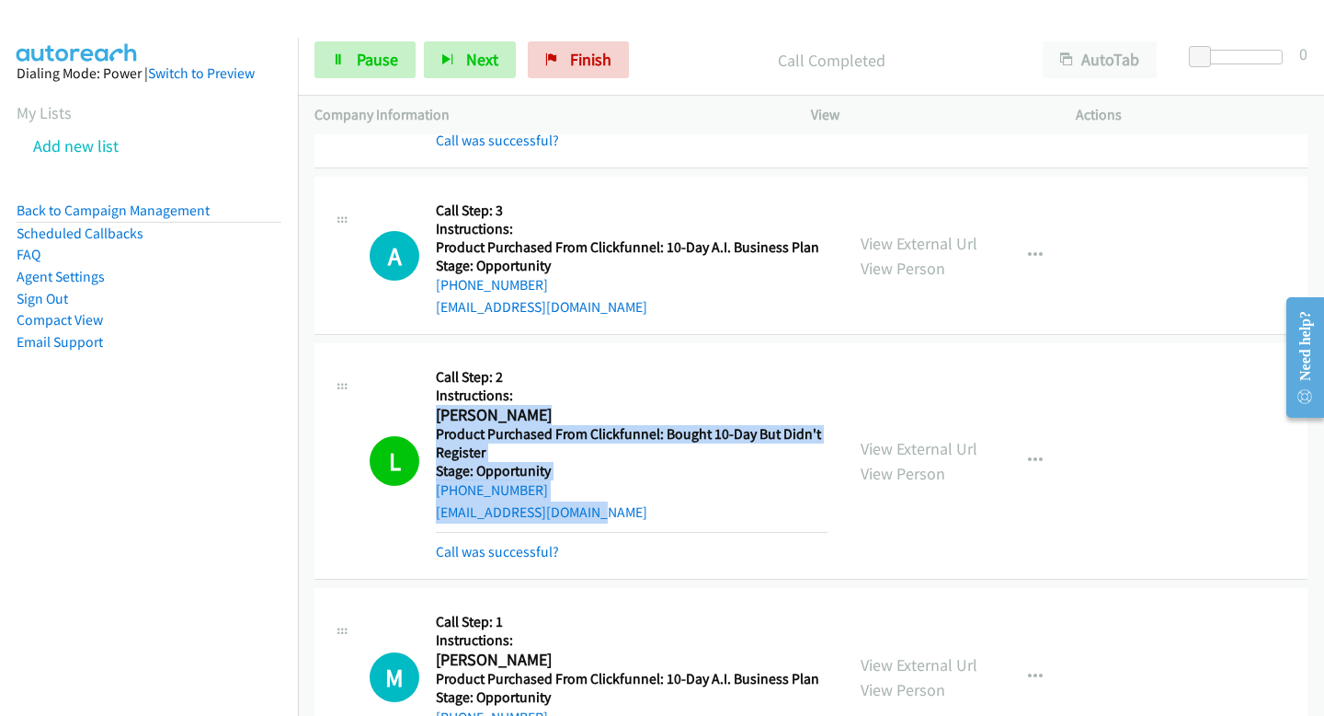
drag, startPoint x: 434, startPoint y: 416, endPoint x: 596, endPoint y: 519, distance: 191.9
click at [596, 519] on div "L Callback Scheduled Call Step: 2 Instructions: Long Le America/Denver Product …" at bounding box center [599, 461] width 458 height 202
copy div "Long Le America/Denver Product Purchased From Clickfunnel: Bought 10-Day But Di…"
click at [448, 68] on button "Next" at bounding box center [470, 59] width 92 height 37
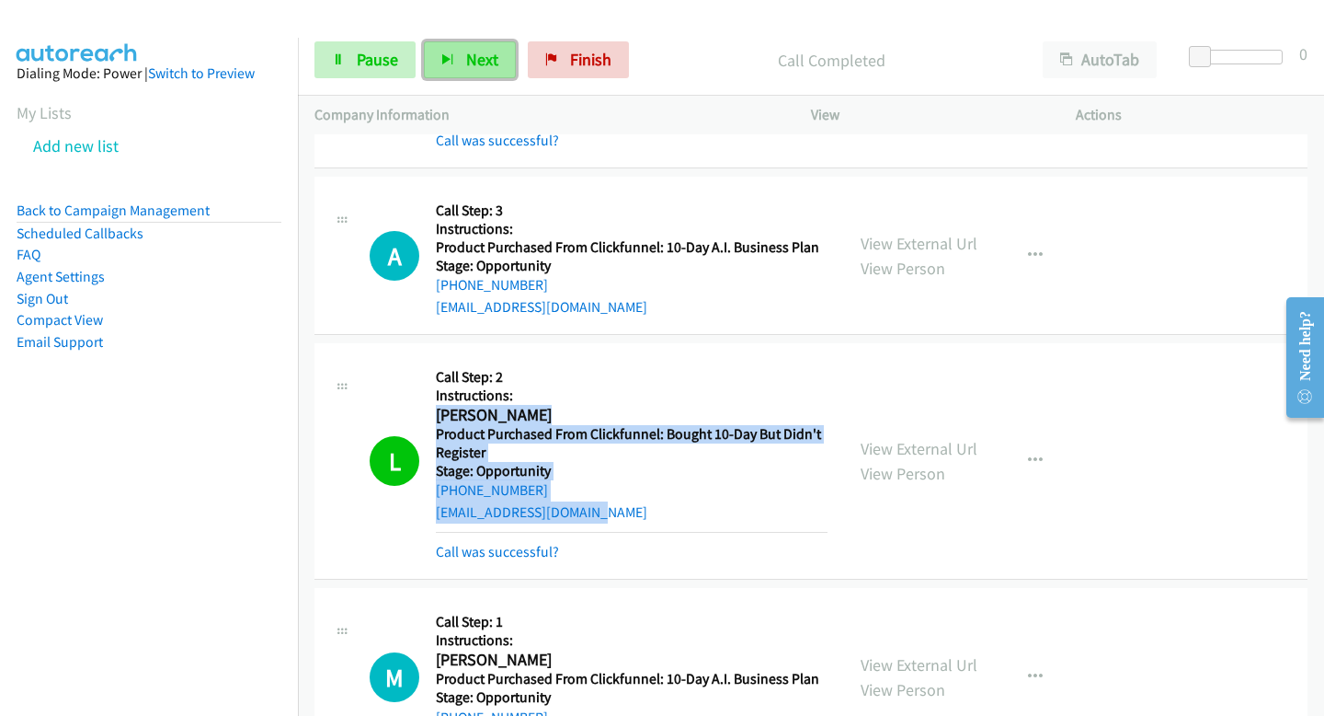
click at [448, 68] on button "Next" at bounding box center [470, 59] width 92 height 37
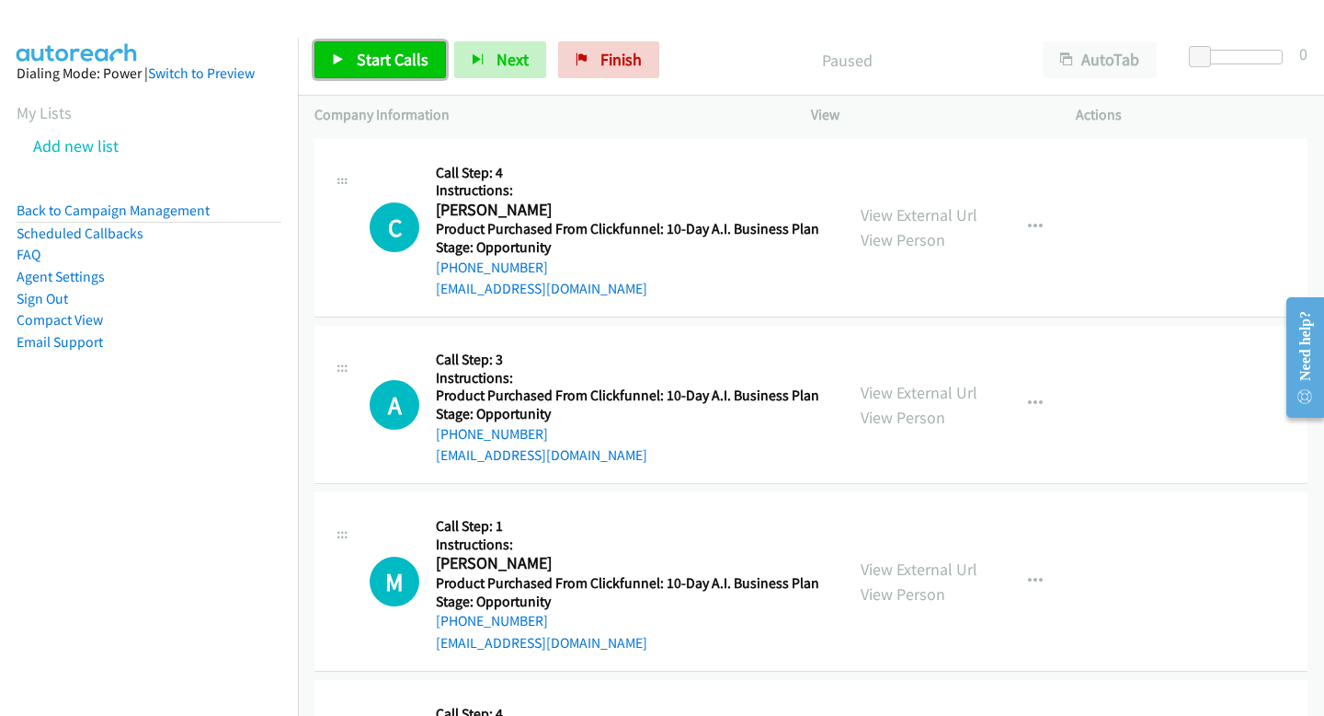
click at [371, 46] on link "Start Calls" at bounding box center [381, 59] width 132 height 37
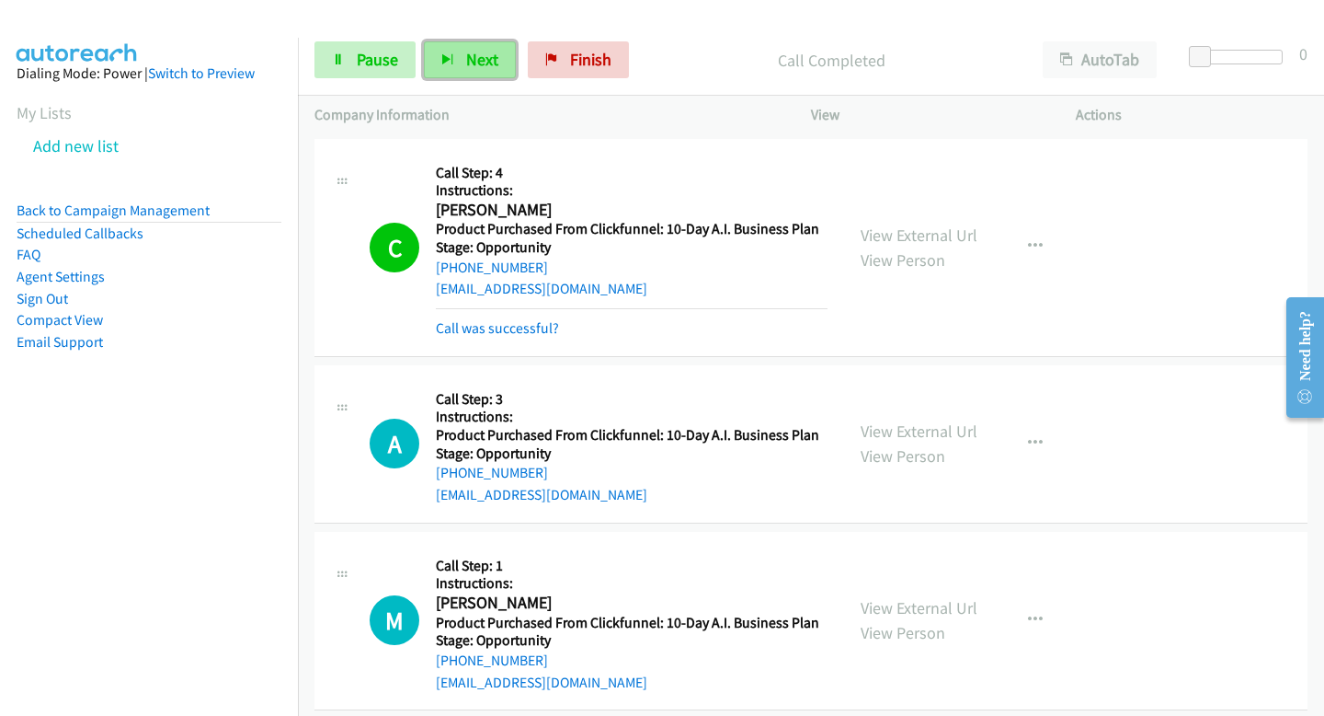
click at [461, 56] on button "Next" at bounding box center [470, 59] width 92 height 37
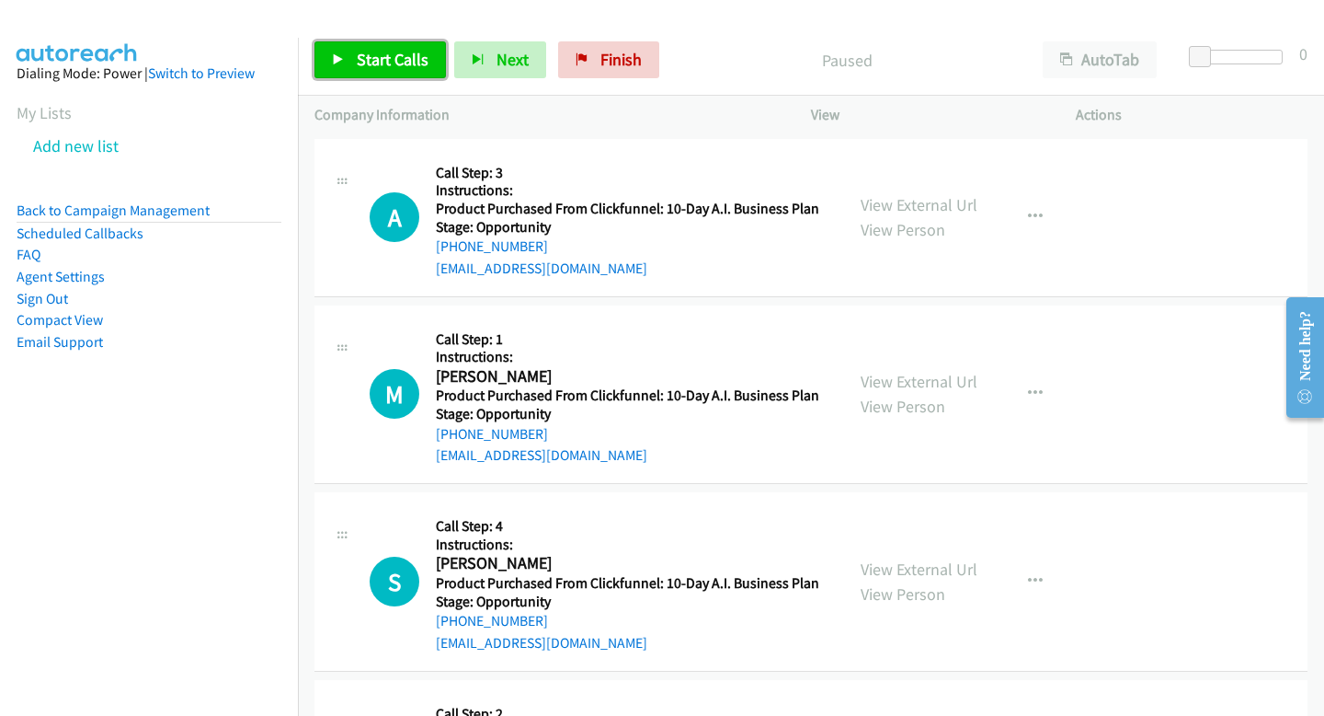
click at [390, 61] on span "Start Calls" at bounding box center [393, 59] width 72 height 21
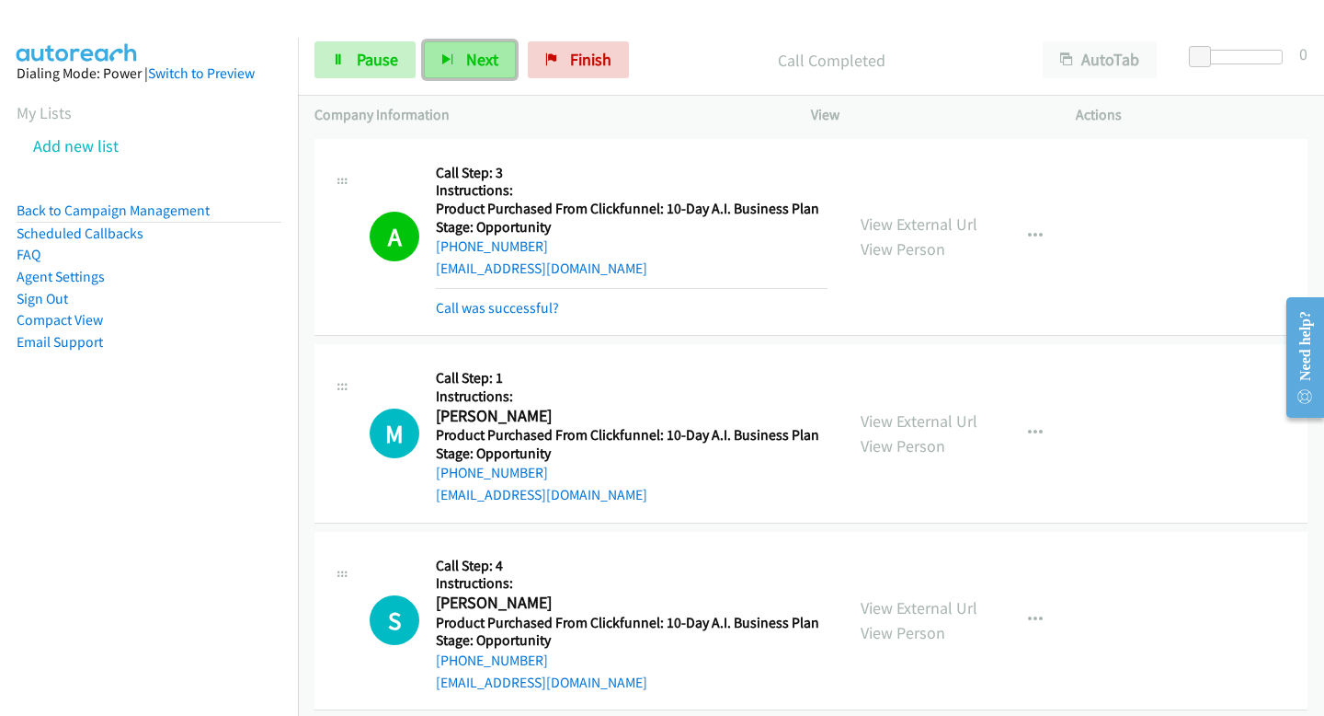
click at [458, 71] on button "Next" at bounding box center [470, 59] width 92 height 37
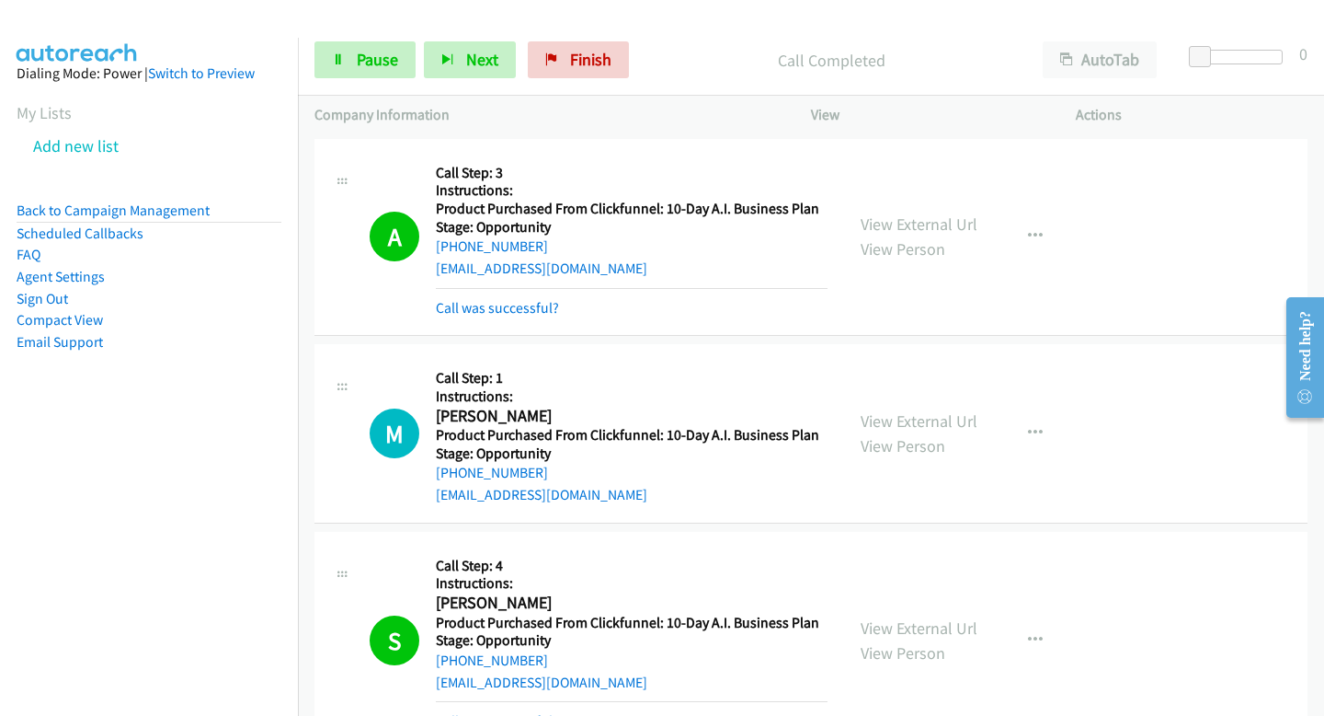
click at [499, 82] on div "Start Calls Pause Next Finish Call Completed AutoTab AutoTab 0" at bounding box center [811, 60] width 1026 height 71
click at [481, 65] on span "Next" at bounding box center [482, 59] width 32 height 21
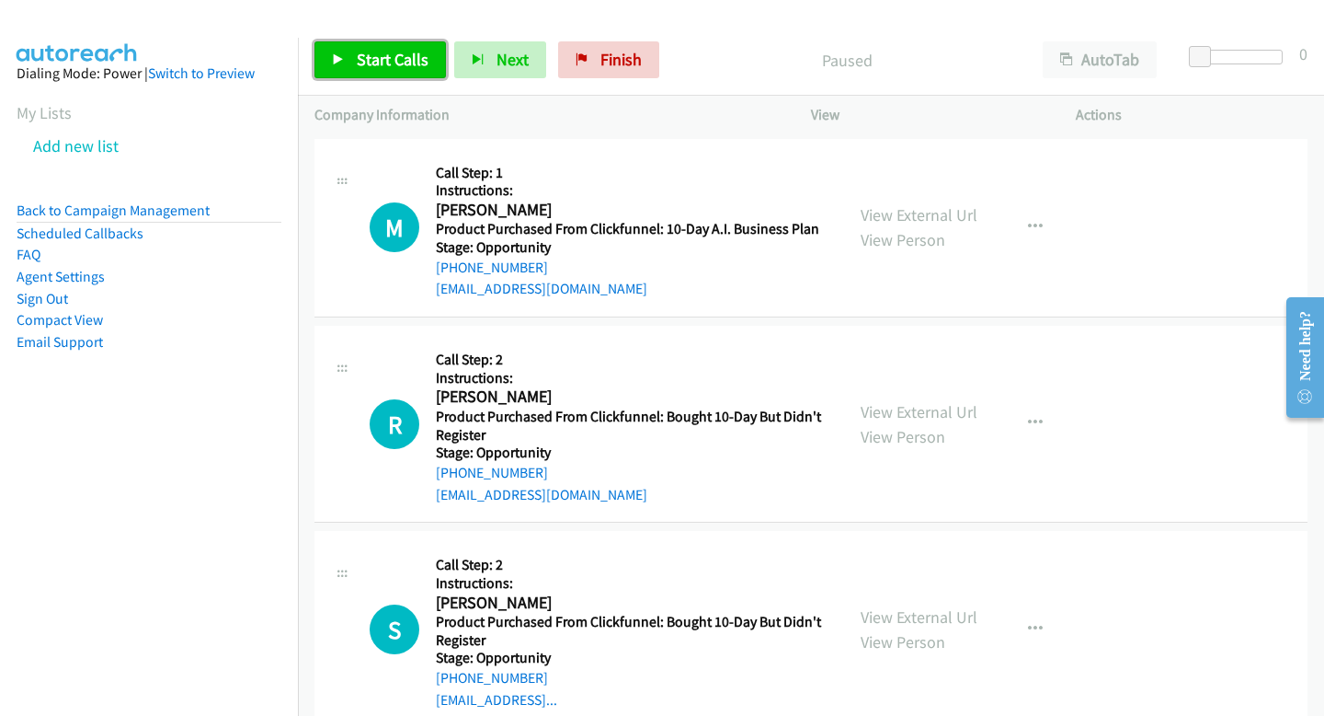
click at [352, 42] on link "Start Calls" at bounding box center [381, 59] width 132 height 37
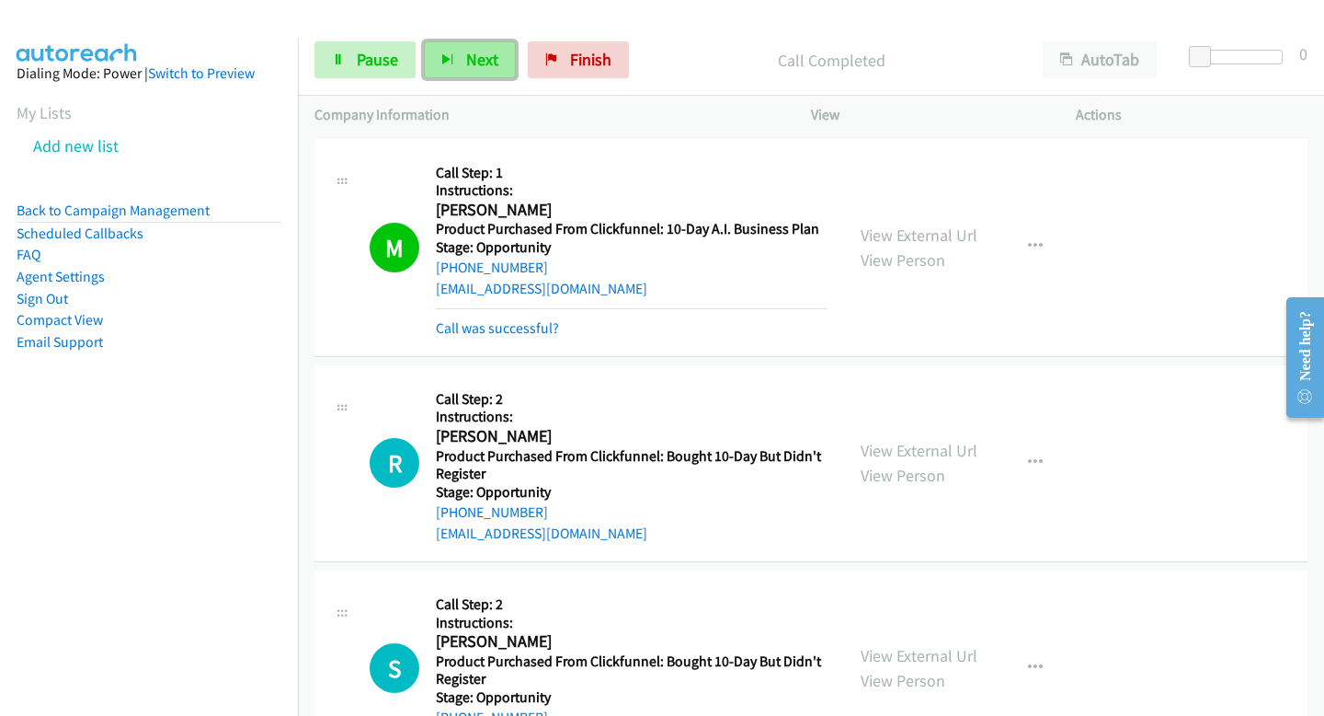
click at [489, 55] on span "Next" at bounding box center [482, 59] width 32 height 21
click at [473, 49] on span "Next" at bounding box center [482, 59] width 32 height 21
click at [469, 63] on span "Next" at bounding box center [482, 59] width 32 height 21
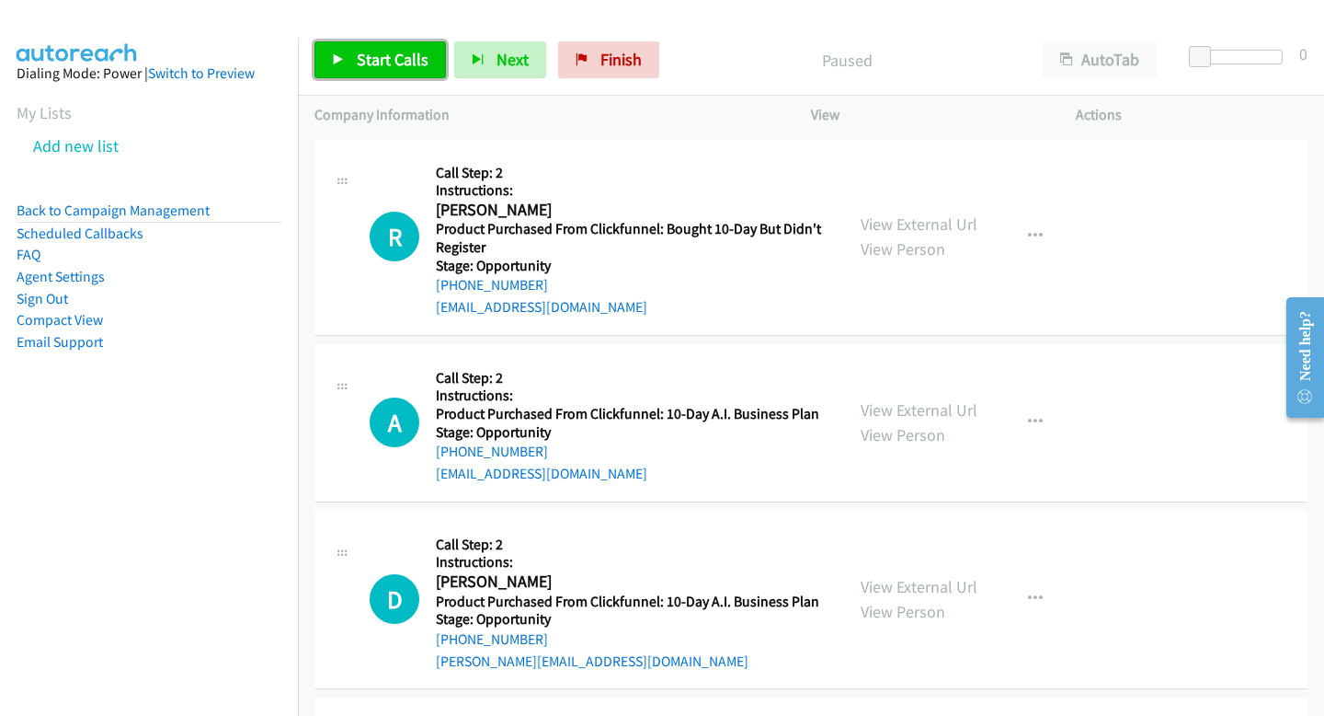
click at [381, 69] on span "Start Calls" at bounding box center [393, 59] width 72 height 21
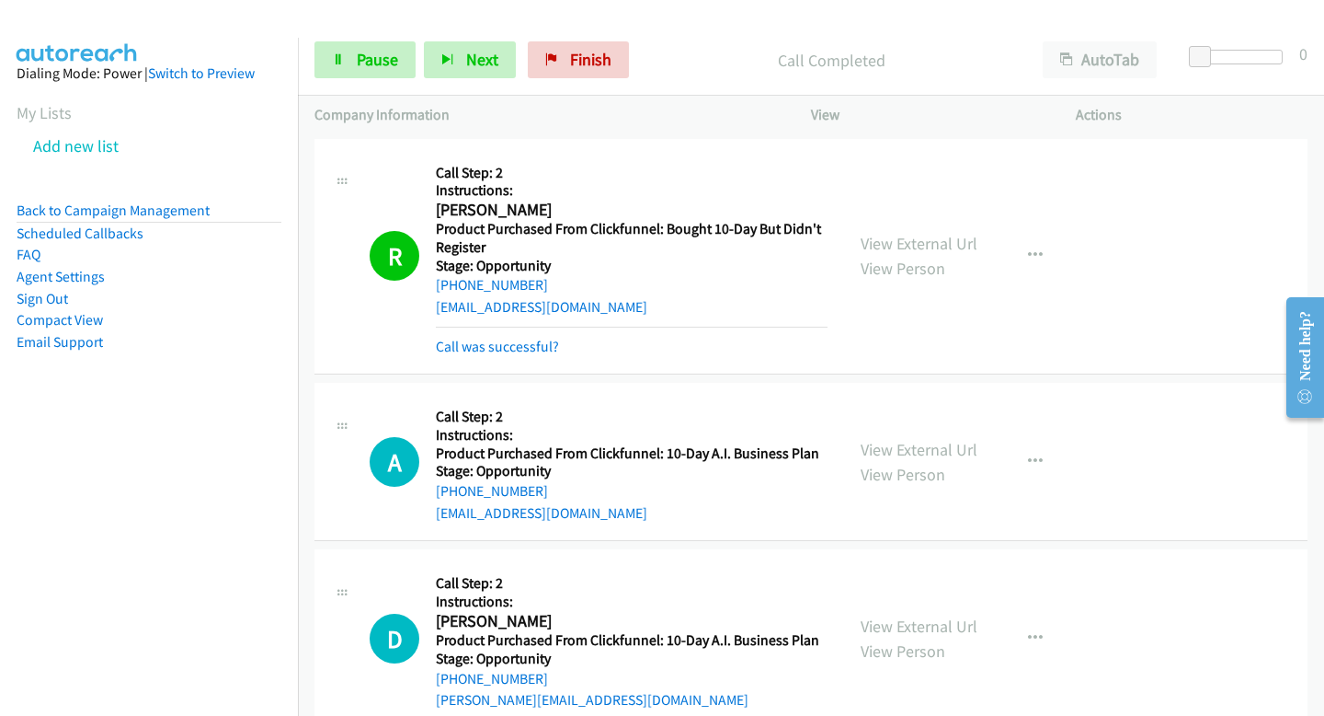
drag, startPoint x: 433, startPoint y: 214, endPoint x: 583, endPoint y: 298, distance: 171.7
click at [583, 298] on div "R Callback Scheduled Call Step: 2 Instructions: [PERSON_NAME] America/New_York …" at bounding box center [599, 256] width 458 height 202
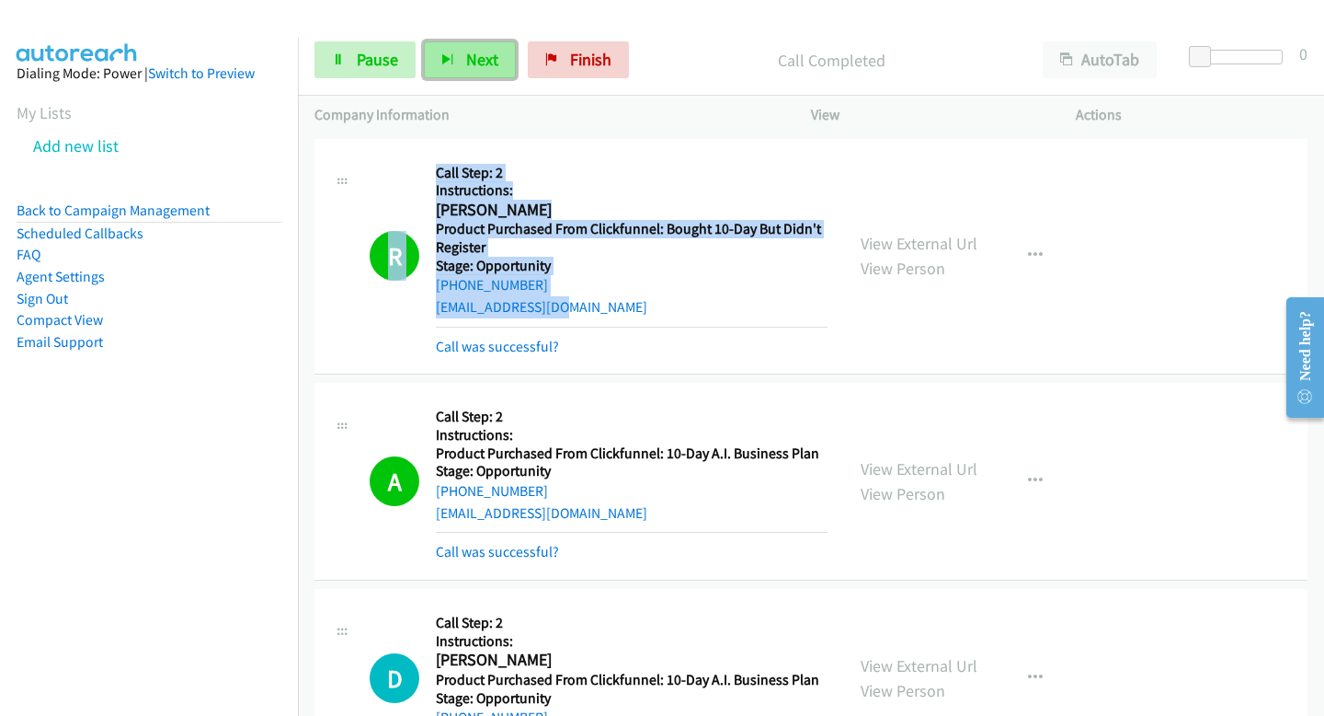
click at [476, 49] on span "Next" at bounding box center [482, 59] width 32 height 21
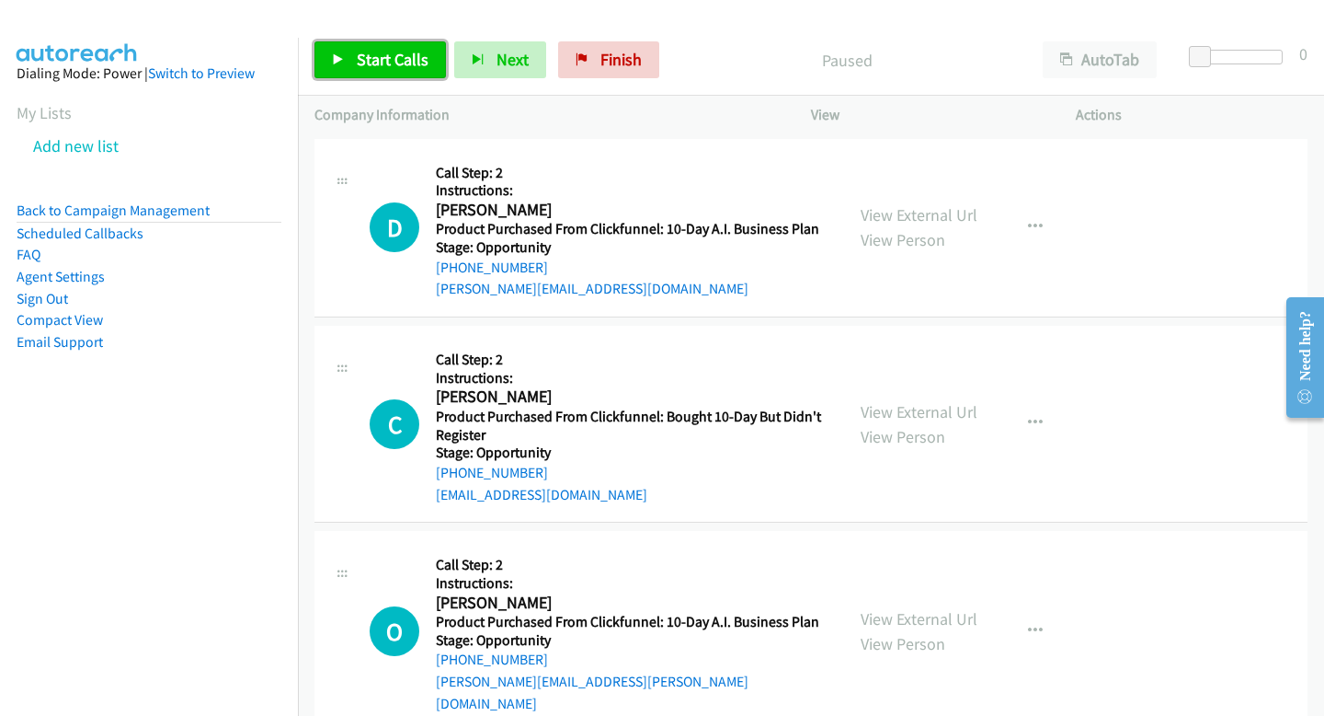
click at [332, 59] on icon at bounding box center [338, 60] width 13 height 13
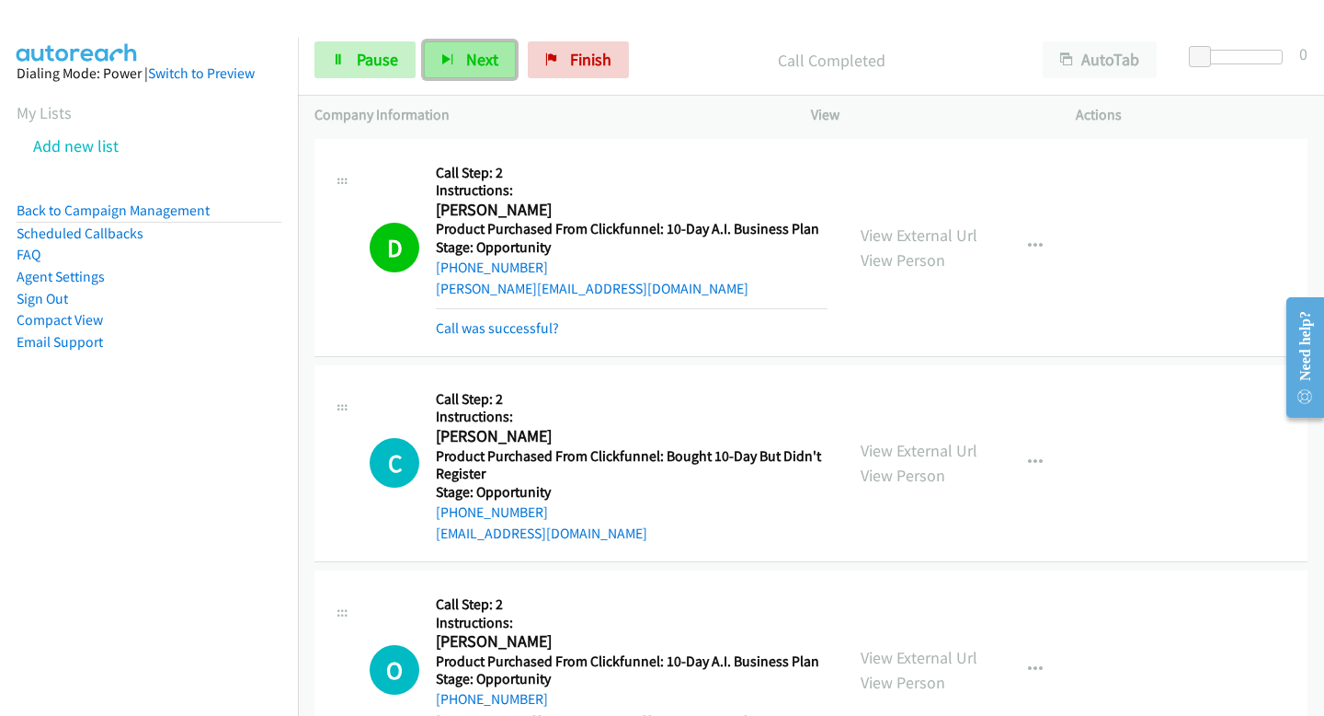
click at [474, 62] on span "Next" at bounding box center [482, 59] width 32 height 21
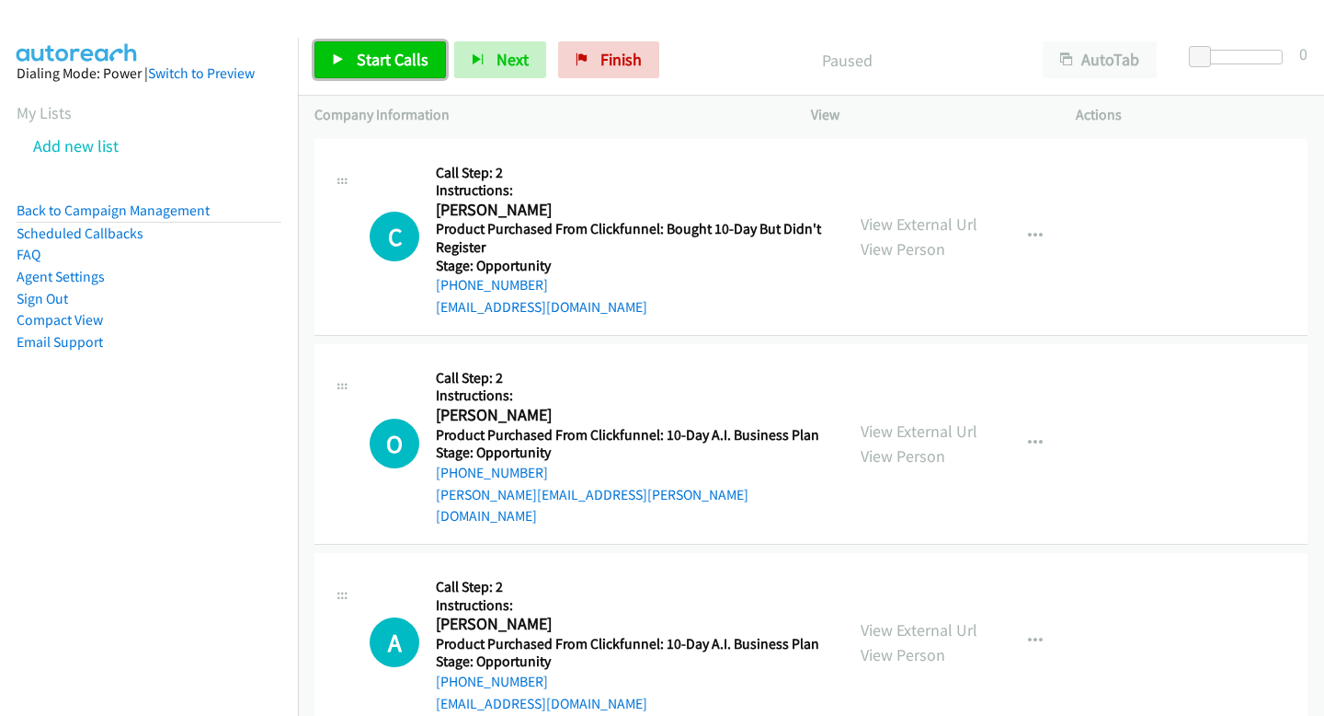
click at [320, 61] on link "Start Calls" at bounding box center [381, 59] width 132 height 37
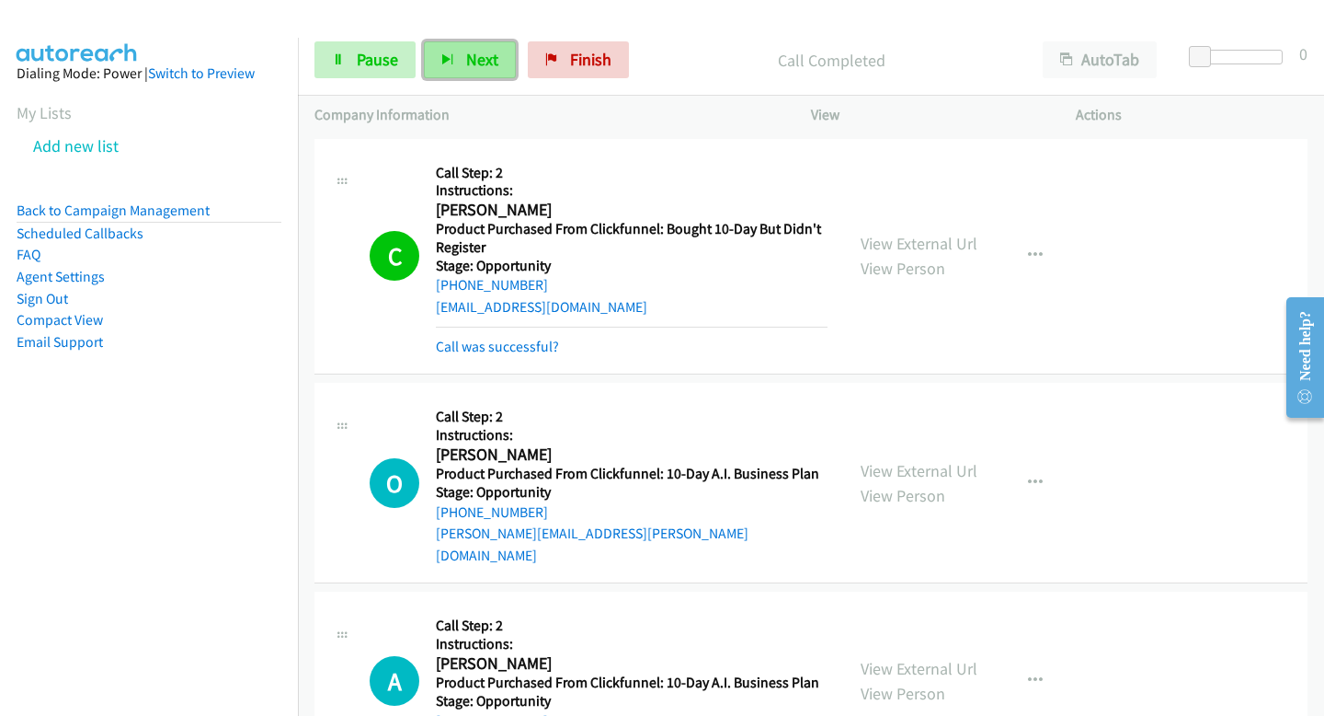
click at [498, 57] on button "Next" at bounding box center [470, 59] width 92 height 37
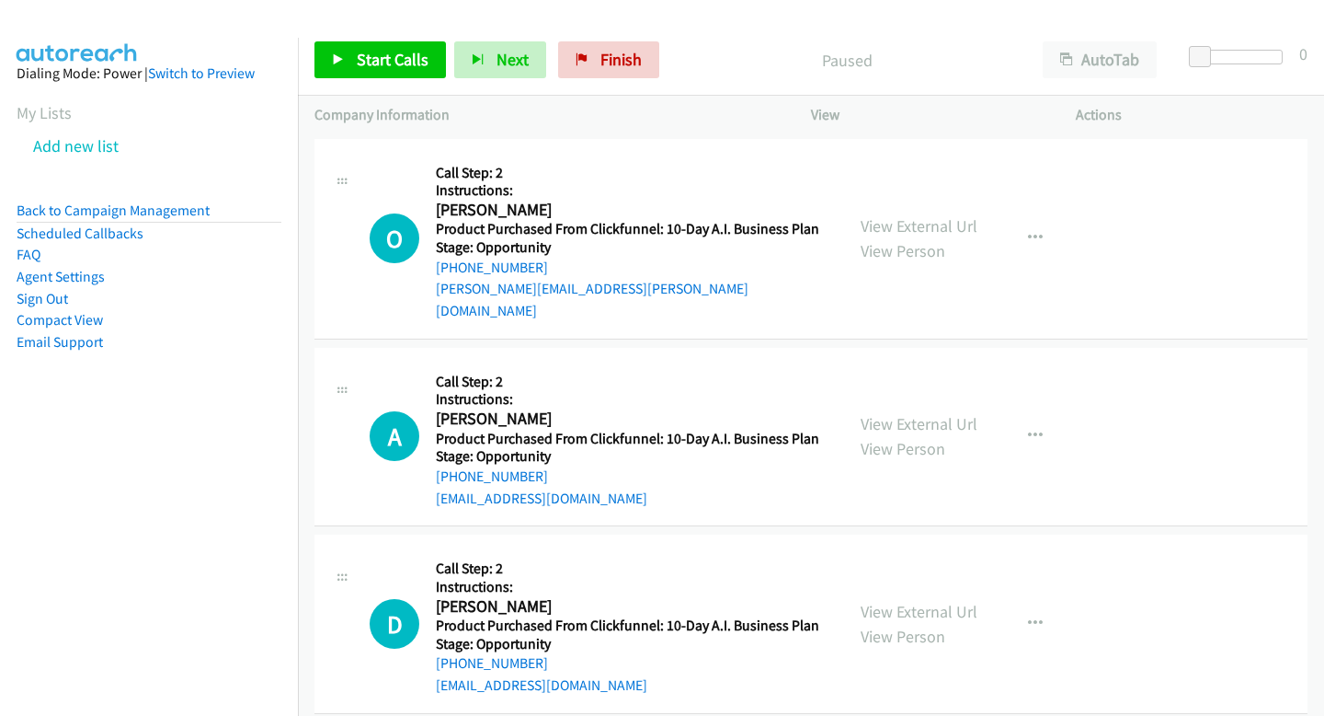
click at [362, 85] on div "Start Calls Pause Next Finish Paused AutoTab AutoTab 0" at bounding box center [811, 60] width 1026 height 71
click at [362, 82] on div "Start Calls Pause Next Finish Paused AutoTab AutoTab 0" at bounding box center [811, 60] width 1026 height 71
click at [362, 81] on div "Start Calls Pause Next Finish Paused AutoTab AutoTab 0" at bounding box center [811, 60] width 1026 height 71
click at [361, 72] on link "Start Calls" at bounding box center [381, 59] width 132 height 37
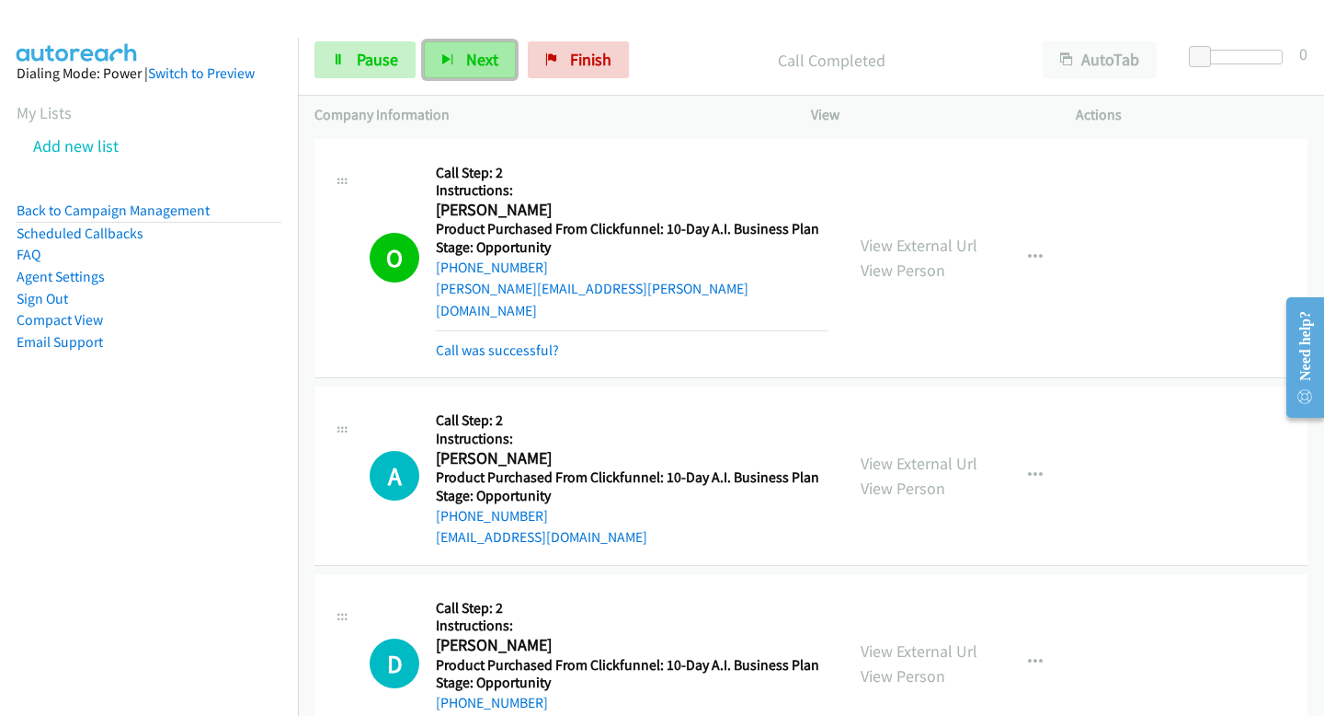
click at [497, 69] on button "Next" at bounding box center [470, 59] width 92 height 37
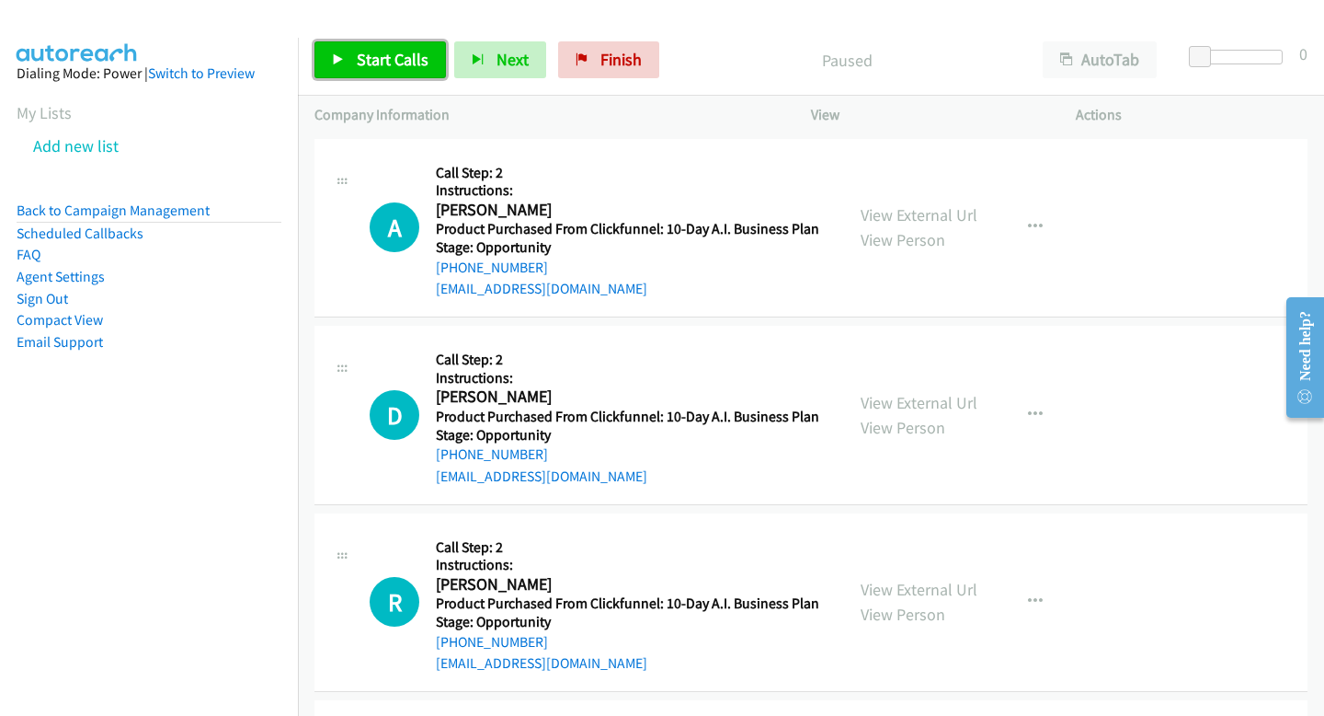
click at [417, 55] on span "Start Calls" at bounding box center [393, 59] width 72 height 21
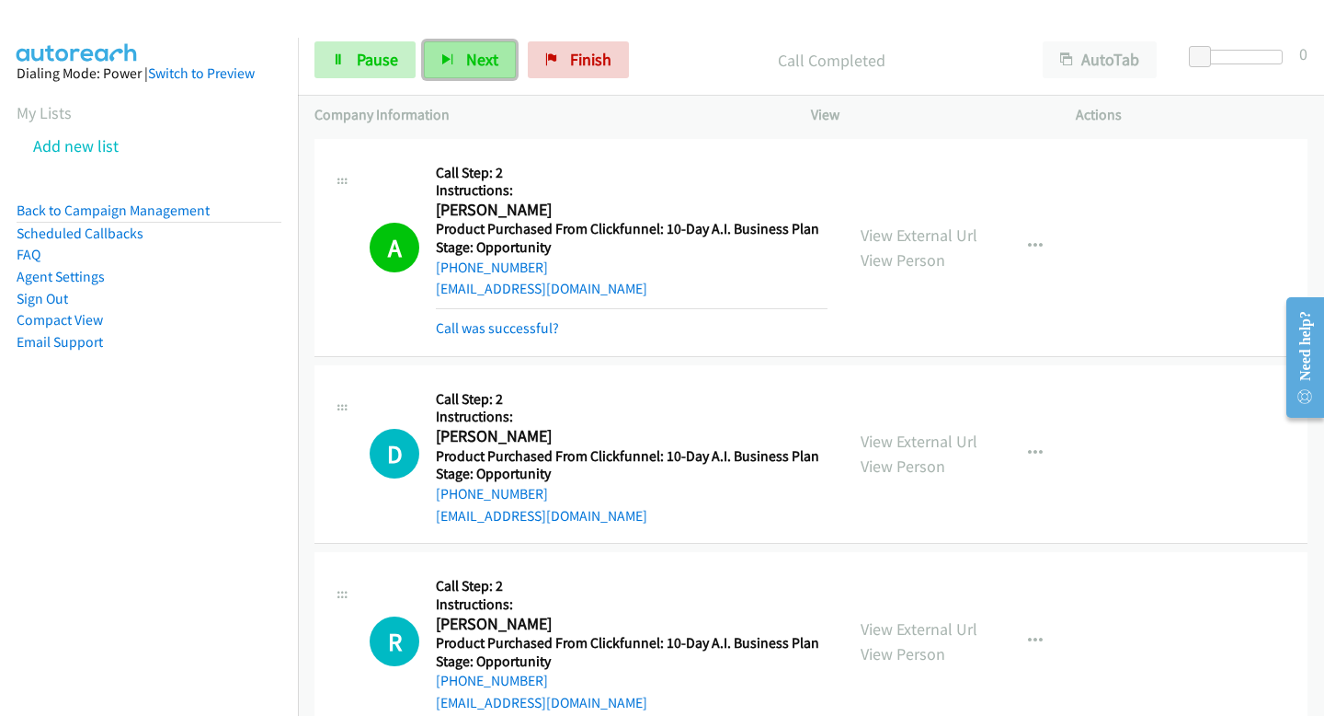
click at [451, 69] on button "Next" at bounding box center [470, 59] width 92 height 37
click at [476, 53] on span "Next" at bounding box center [482, 59] width 32 height 21
click at [453, 49] on button "Next" at bounding box center [470, 59] width 92 height 37
click at [432, 52] on button "Next" at bounding box center [470, 59] width 92 height 37
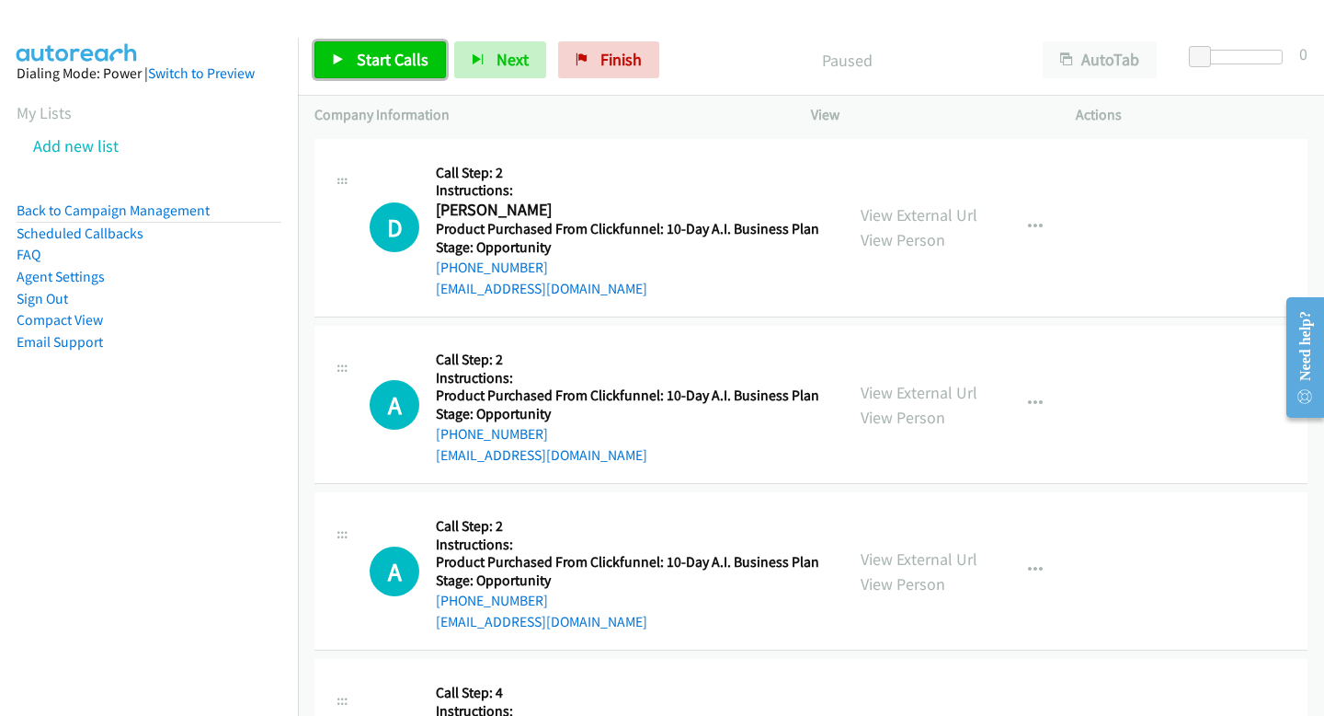
click at [388, 52] on span "Start Calls" at bounding box center [393, 59] width 72 height 21
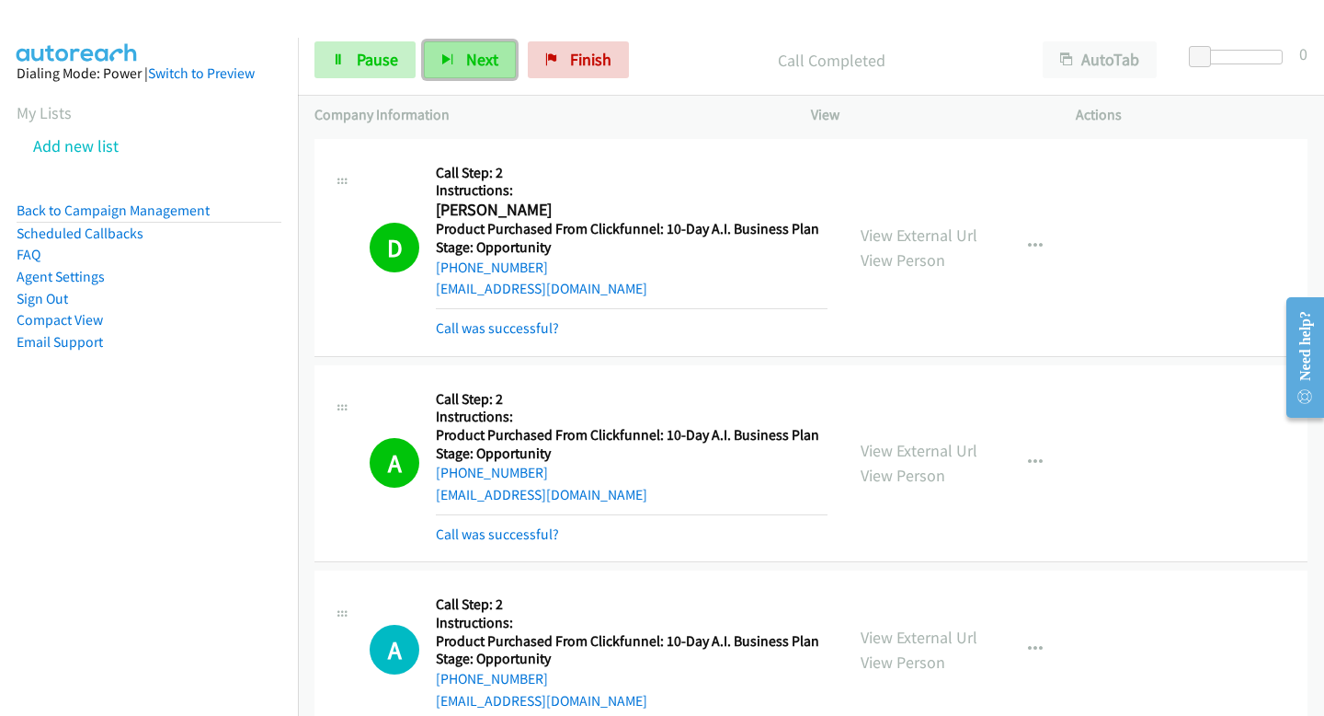
click at [462, 54] on button "Next" at bounding box center [470, 59] width 92 height 37
click at [449, 54] on icon "button" at bounding box center [447, 60] width 13 height 13
click at [424, 41] on button "Next" at bounding box center [470, 59] width 92 height 37
click at [473, 73] on button "Next" at bounding box center [470, 59] width 92 height 37
click at [453, 36] on div "Start Calls Pause Next Finish Call Completed AutoTab AutoTab 0" at bounding box center [811, 60] width 1026 height 71
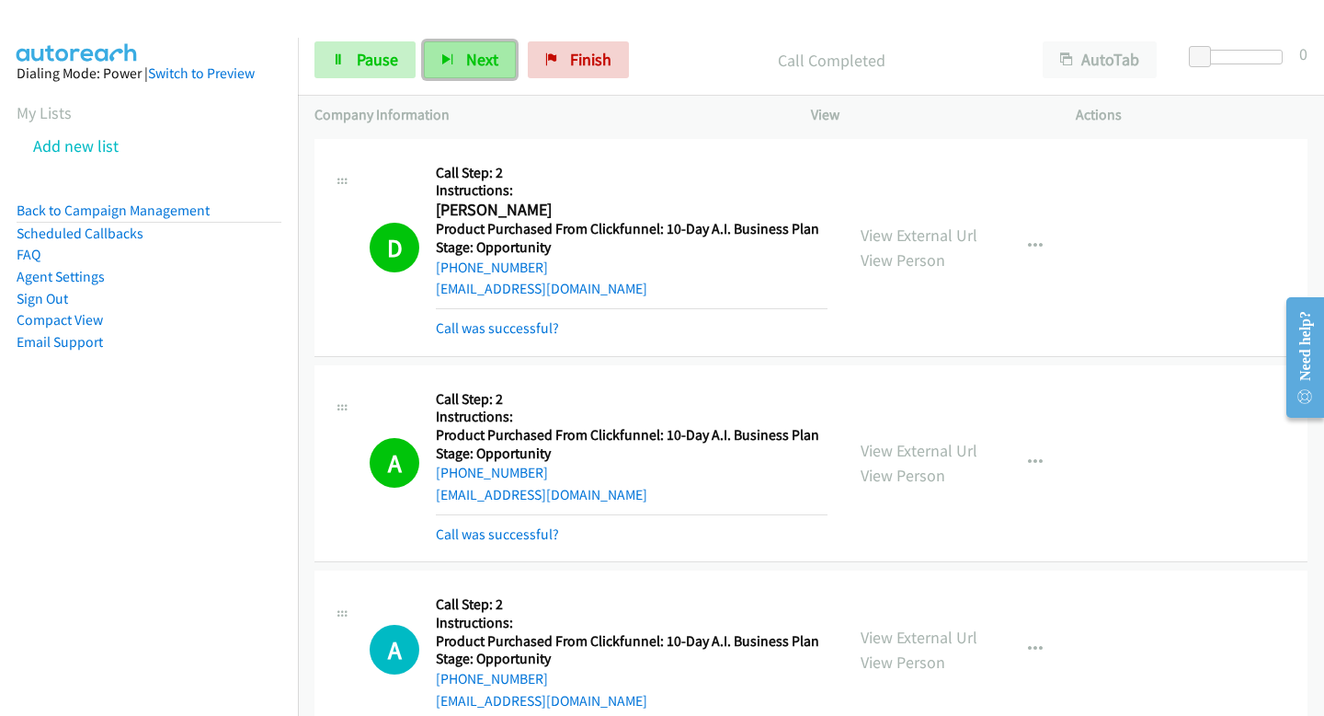
click at [476, 64] on span "Next" at bounding box center [482, 59] width 32 height 21
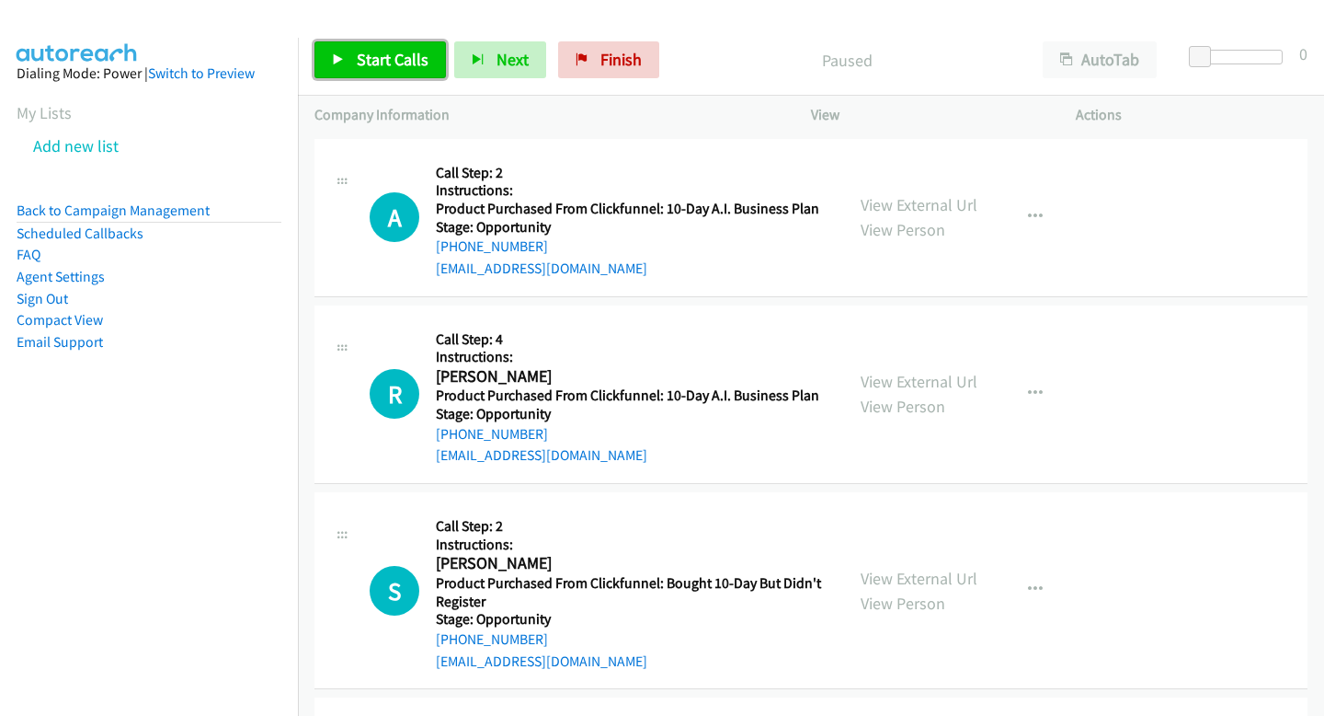
click at [365, 41] on link "Start Calls" at bounding box center [381, 59] width 132 height 37
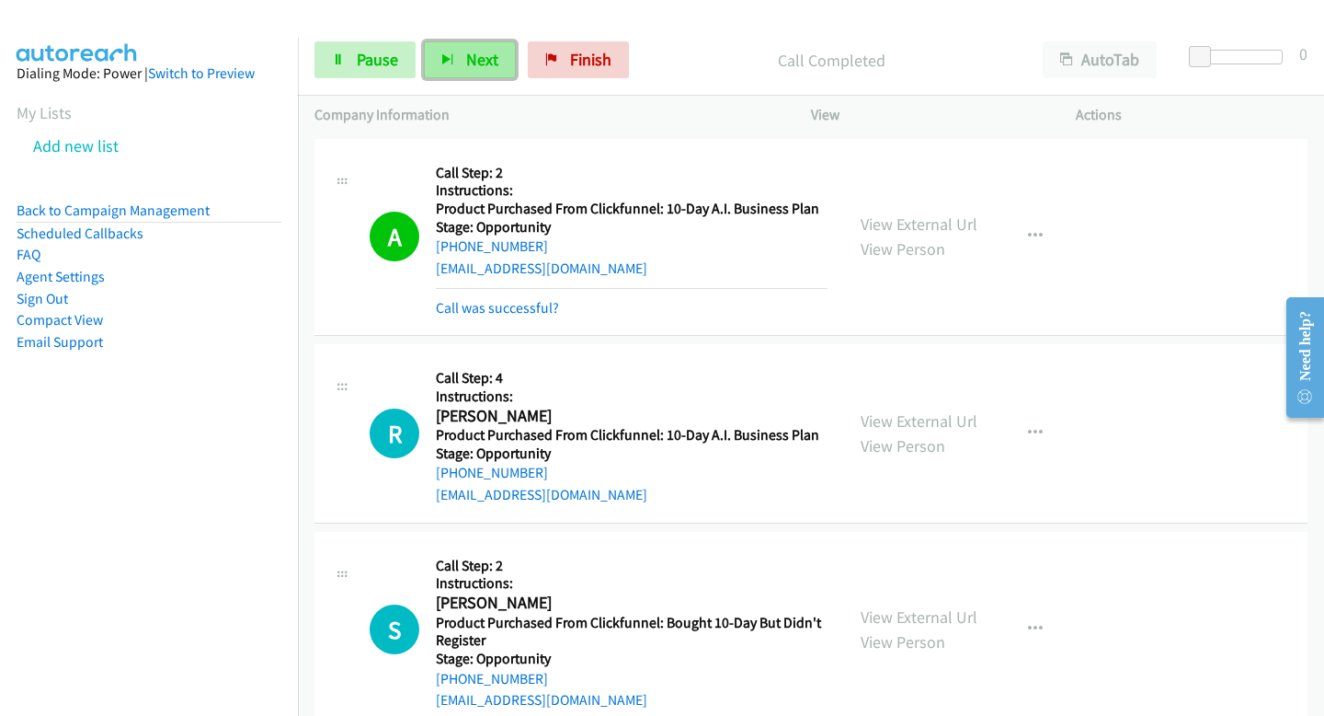
click at [475, 61] on span "Next" at bounding box center [482, 59] width 32 height 21
click at [470, 59] on span "Next" at bounding box center [482, 59] width 32 height 21
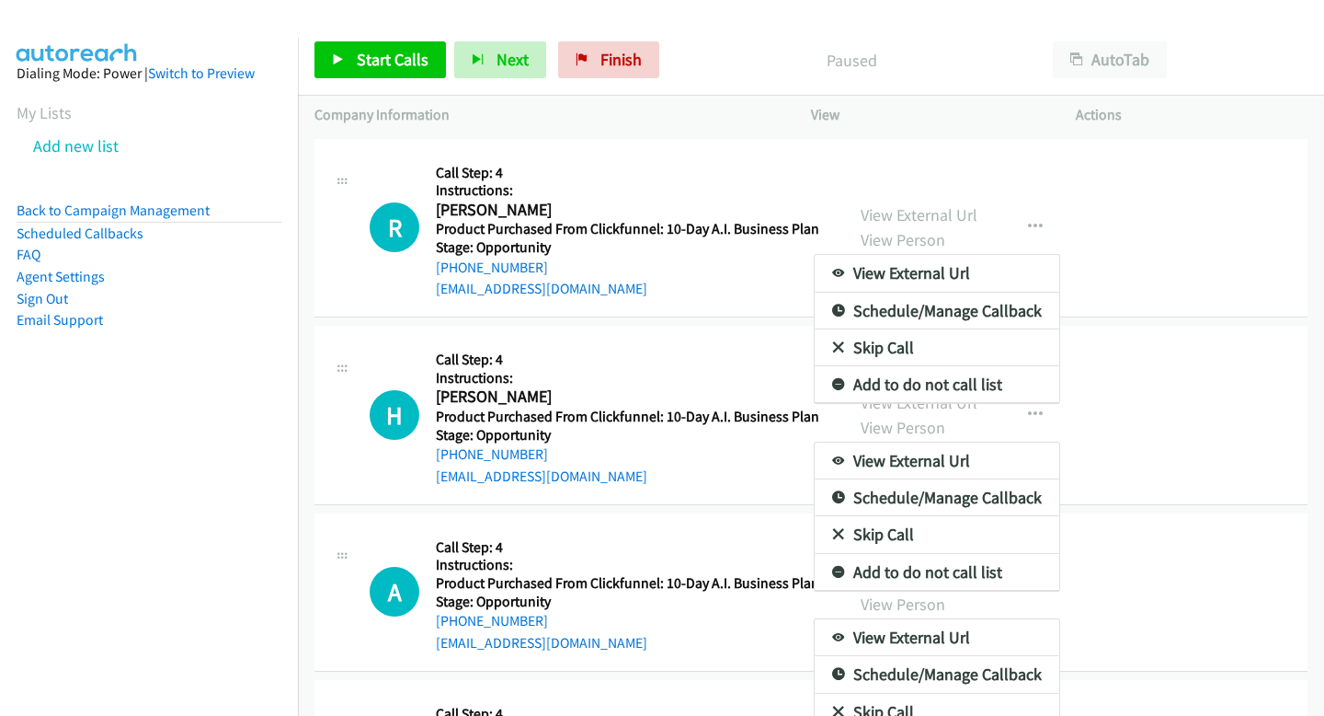
click at [358, 67] on div at bounding box center [662, 358] width 1324 height 716
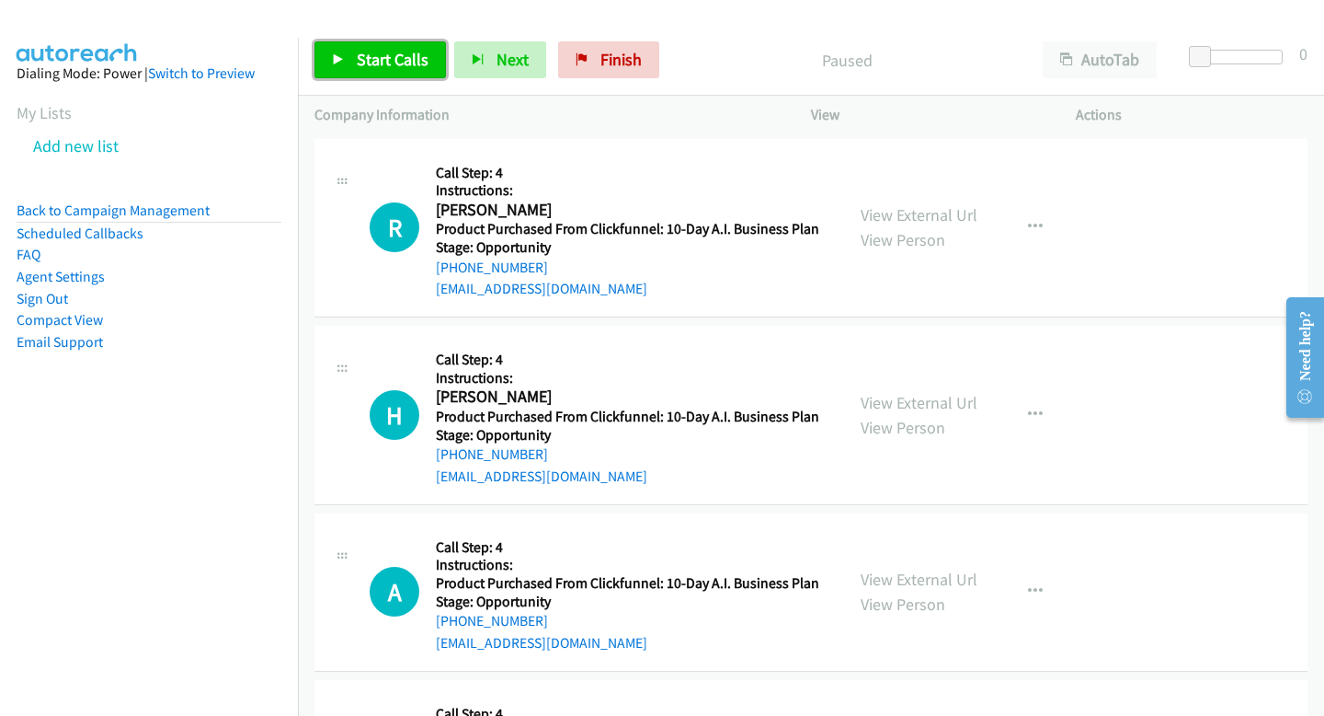
click at [358, 67] on span "Start Calls" at bounding box center [393, 59] width 72 height 21
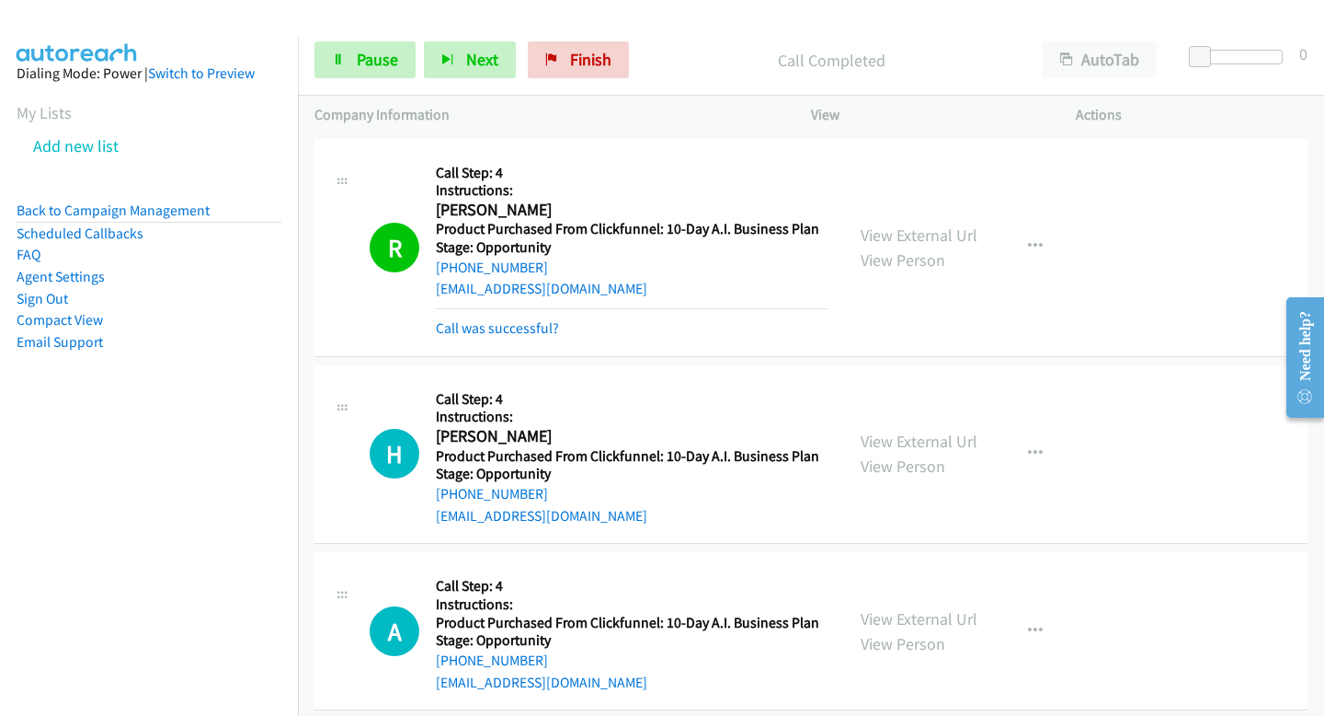
click at [461, 34] on div "Start Calls Pause Next Finish Call Completed AutoTab AutoTab 0" at bounding box center [811, 60] width 1026 height 71
click at [466, 57] on span "Next" at bounding box center [482, 59] width 32 height 21
click at [469, 75] on button "Next" at bounding box center [470, 59] width 92 height 37
click at [397, 67] on link "Pause" at bounding box center [365, 59] width 101 height 37
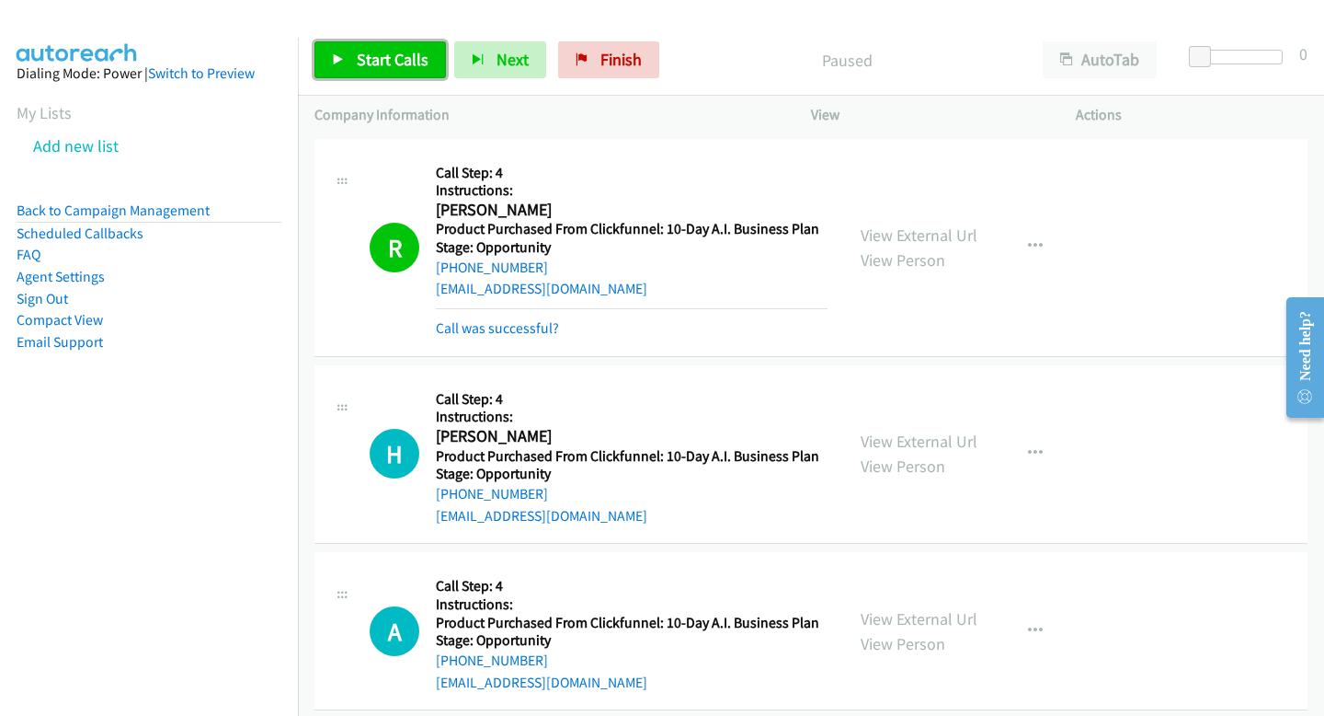
click at [397, 67] on span "Start Calls" at bounding box center [393, 59] width 72 height 21
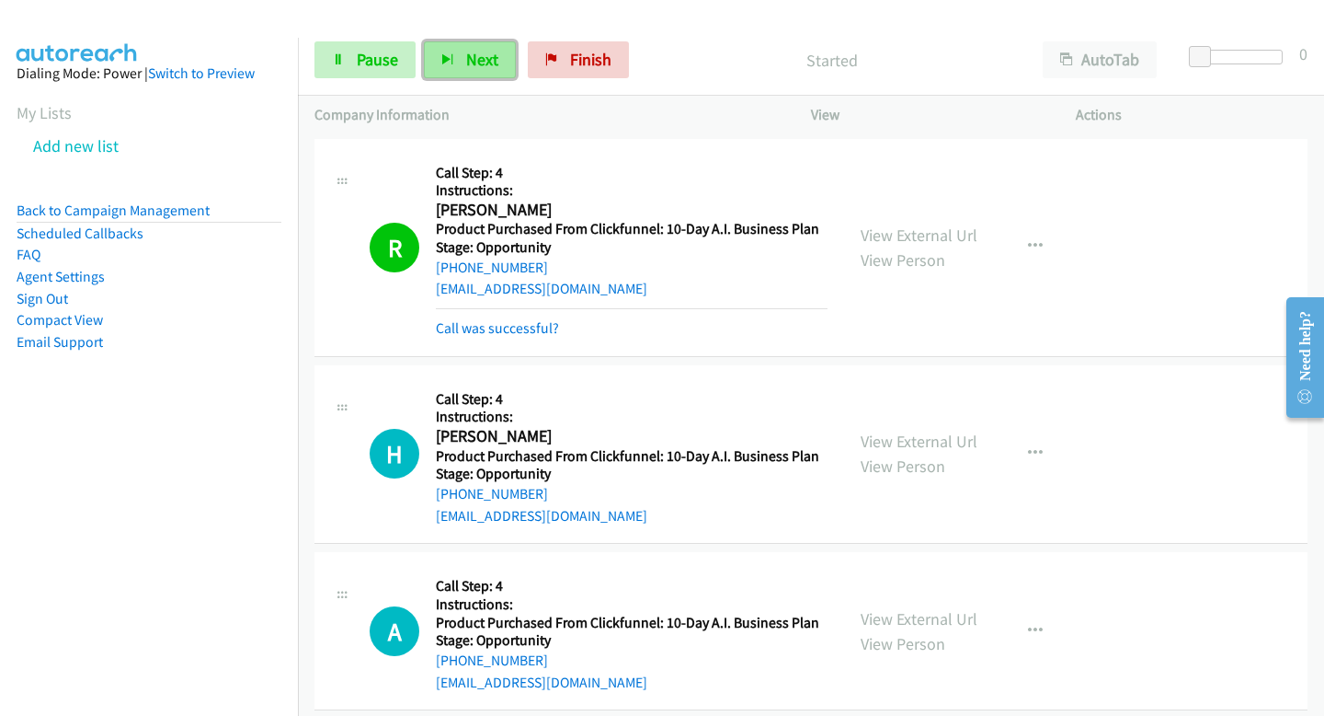
click at [483, 61] on span "Next" at bounding box center [482, 59] width 32 height 21
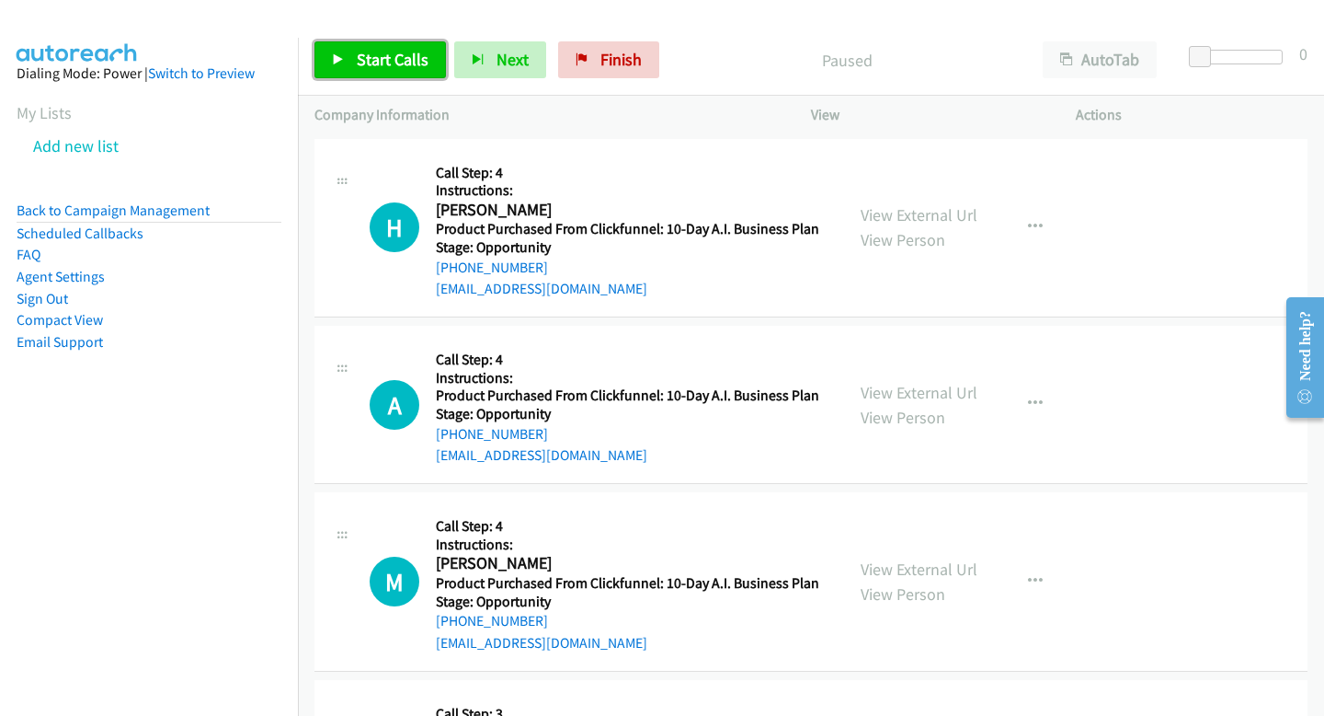
click at [358, 59] on span "Start Calls" at bounding box center [393, 59] width 72 height 21
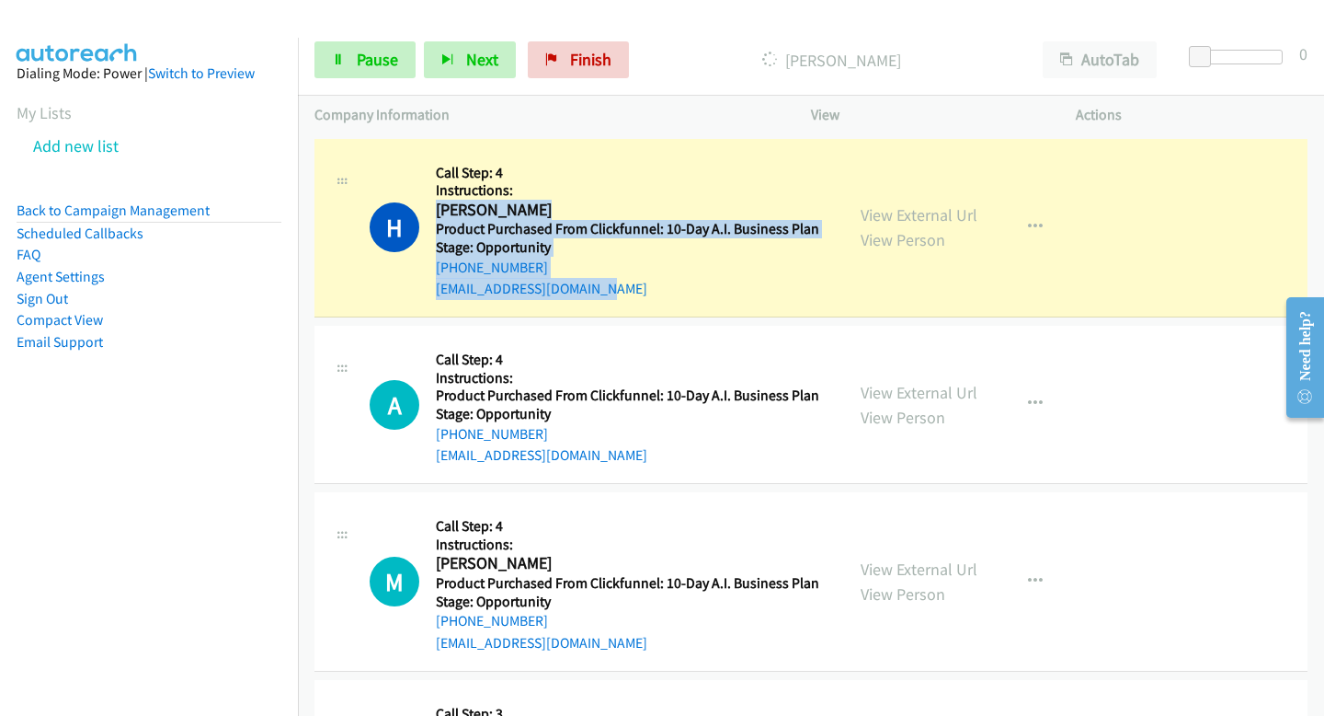
drag, startPoint x: 437, startPoint y: 212, endPoint x: 622, endPoint y: 295, distance: 202.9
click at [622, 295] on div "Callback Scheduled Call Step: 4 Instructions: [PERSON_NAME] America/New_York Pr…" at bounding box center [632, 227] width 392 height 145
copy div "[PERSON_NAME] America/New_York Product Purchased From Clickfunnel: 10-Day A.I. …"
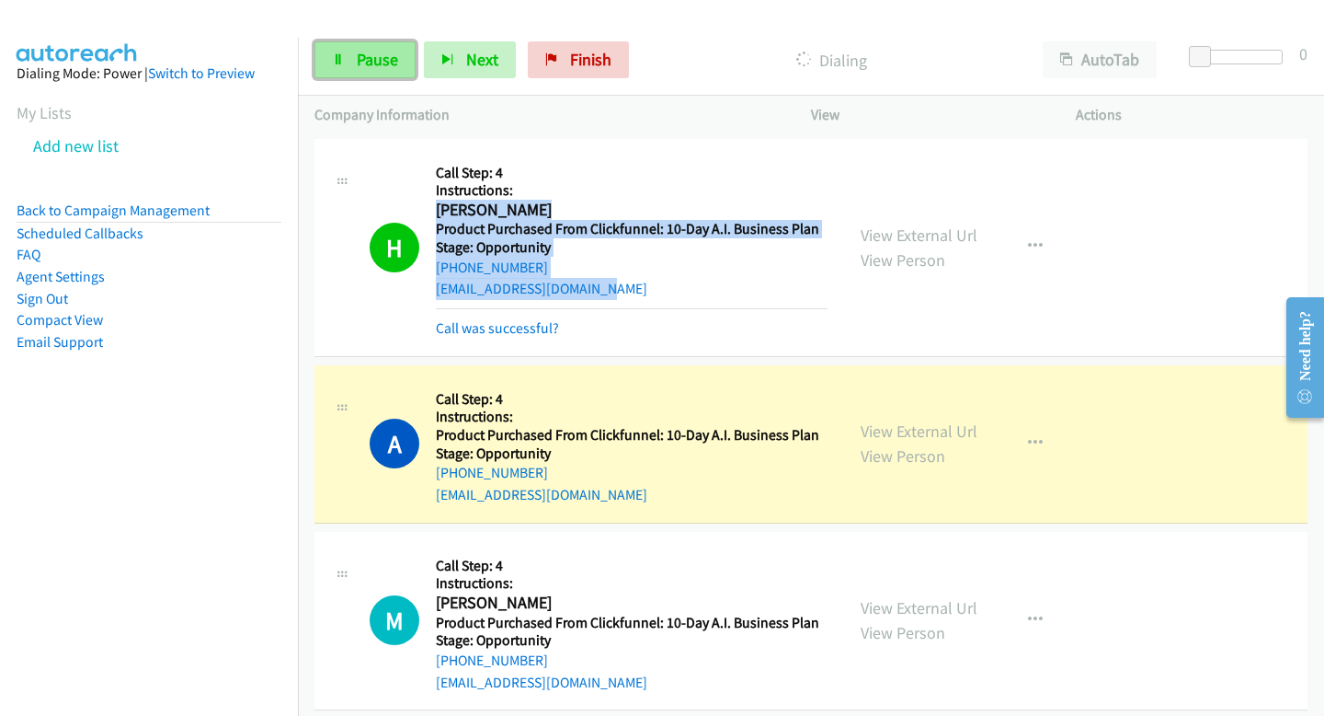
click at [379, 51] on span "Pause" at bounding box center [377, 59] width 41 height 21
